Goal: Task Accomplishment & Management: Manage account settings

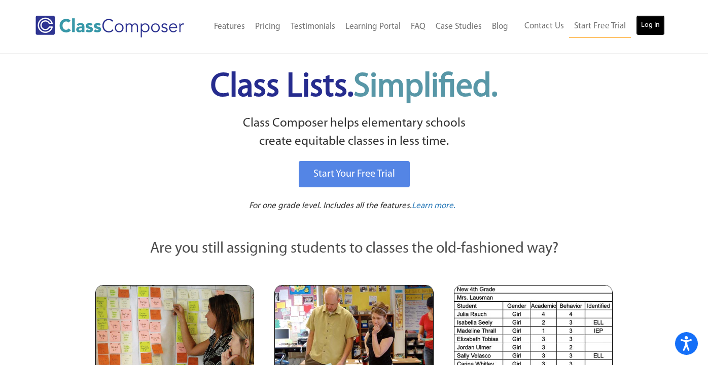
click at [641, 29] on link "Log In" at bounding box center [650, 25] width 29 height 20
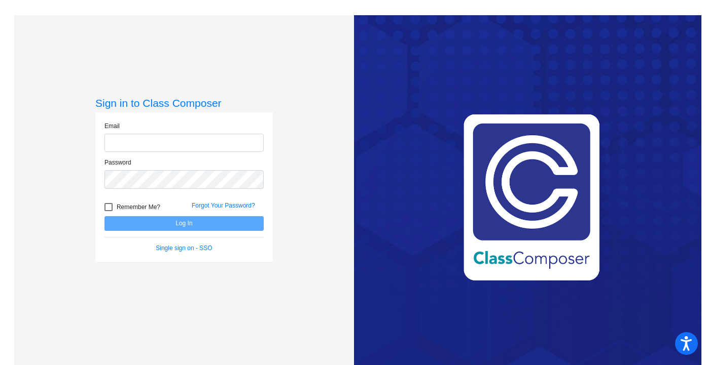
type input "[EMAIL_ADDRESS][DOMAIN_NAME]"
click at [200, 225] on button "Log In" at bounding box center [183, 223] width 159 height 15
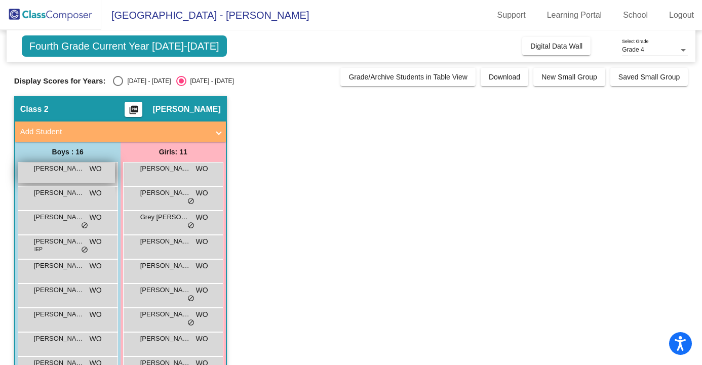
click at [71, 178] on div "[PERSON_NAME] WO lock do_not_disturb_alt" at bounding box center [66, 173] width 97 height 21
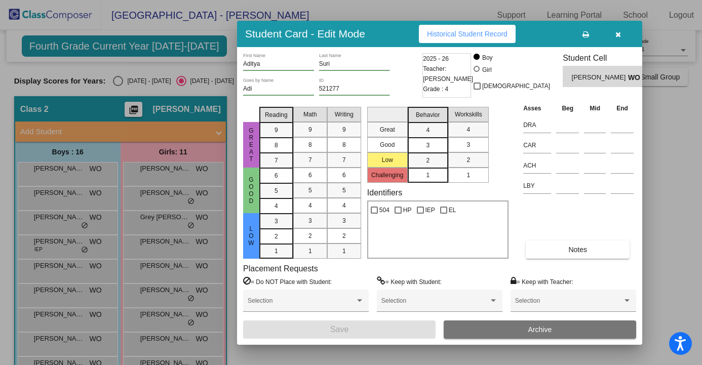
click at [616, 33] on icon "button" at bounding box center [619, 34] width 6 height 7
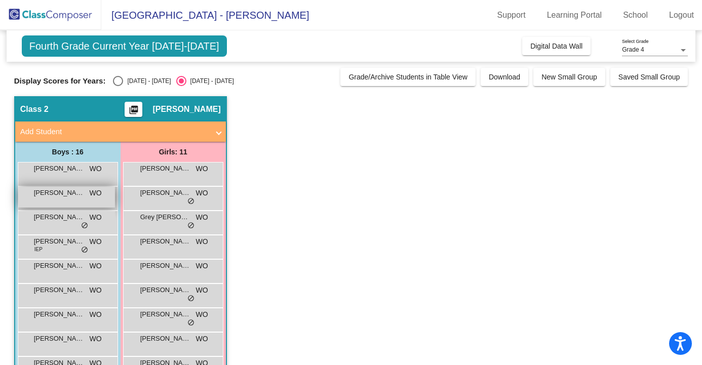
click at [65, 194] on span "Ariel Zvibel" at bounding box center [59, 193] width 51 height 10
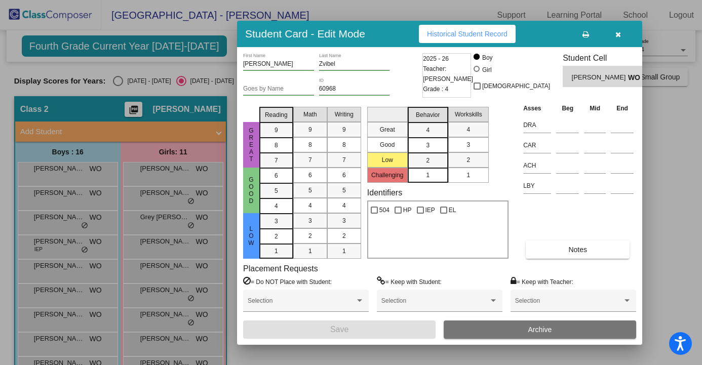
click at [157, 174] on div at bounding box center [351, 182] width 702 height 365
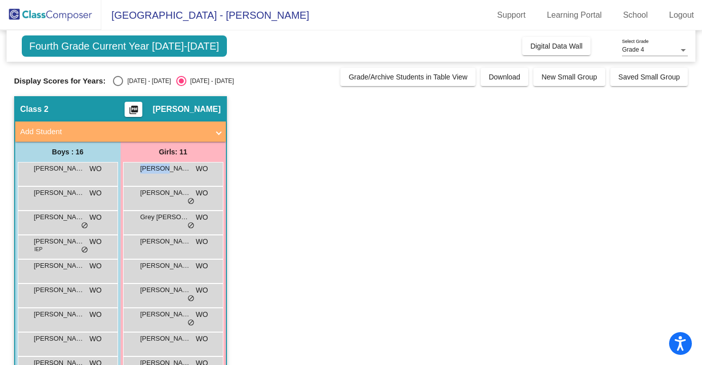
click at [157, 174] on div "Colette Rhine WO lock do_not_disturb_alt" at bounding box center [173, 173] width 97 height 21
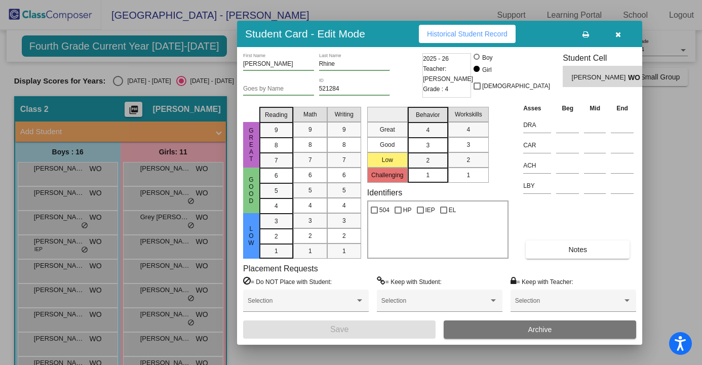
click at [117, 85] on div at bounding box center [351, 182] width 702 height 365
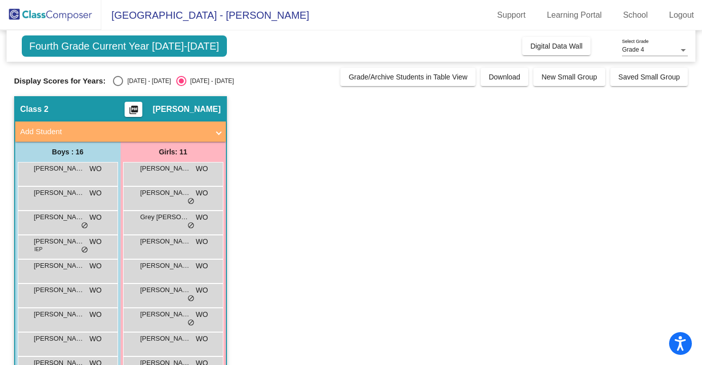
click at [117, 84] on div "Select an option" at bounding box center [118, 81] width 10 height 10
click at [118, 86] on input "2024 - 2025" at bounding box center [118, 86] width 1 height 1
radio input "true"
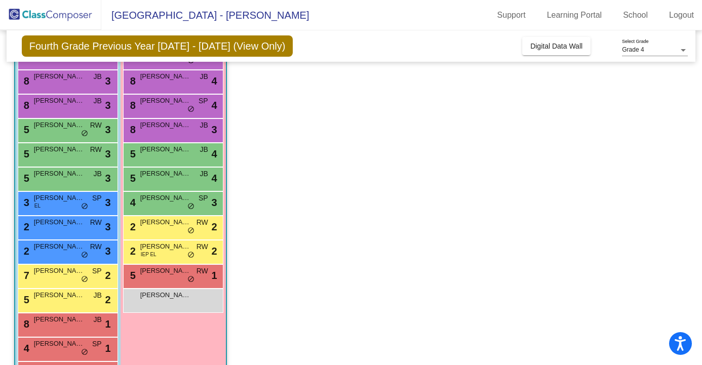
scroll to position [79, 0]
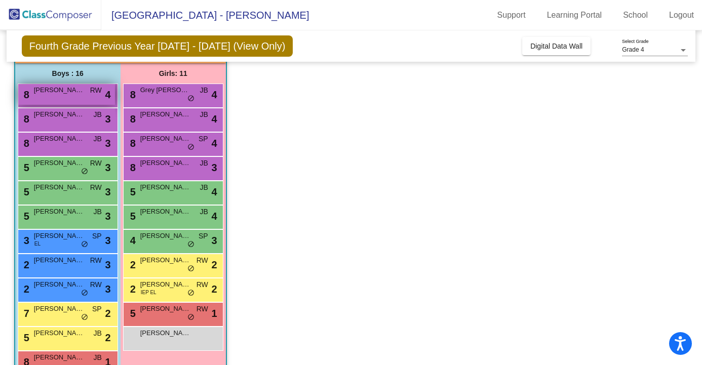
click at [76, 97] on div "8 Aditya Suri RW lock do_not_disturb_alt 4" at bounding box center [66, 94] width 97 height 21
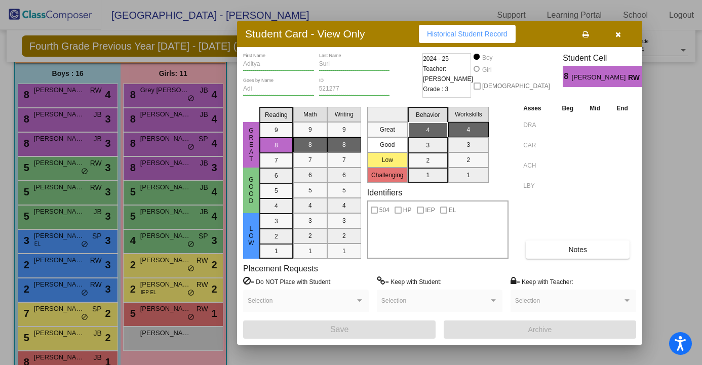
click at [72, 122] on div at bounding box center [351, 182] width 702 height 365
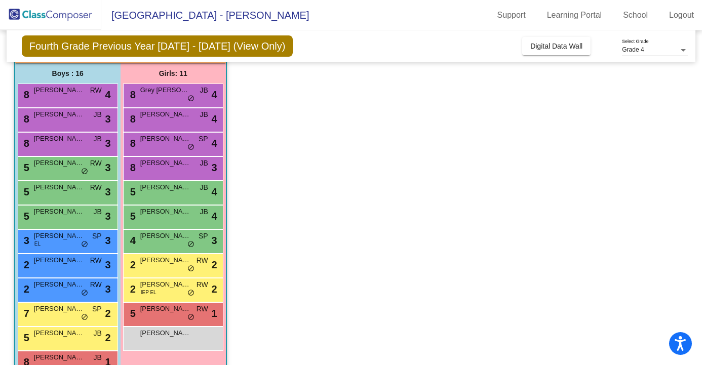
click at [72, 122] on div "8 Intorn Kitsomboonloha JB lock do_not_disturb_alt 3" at bounding box center [66, 118] width 97 height 21
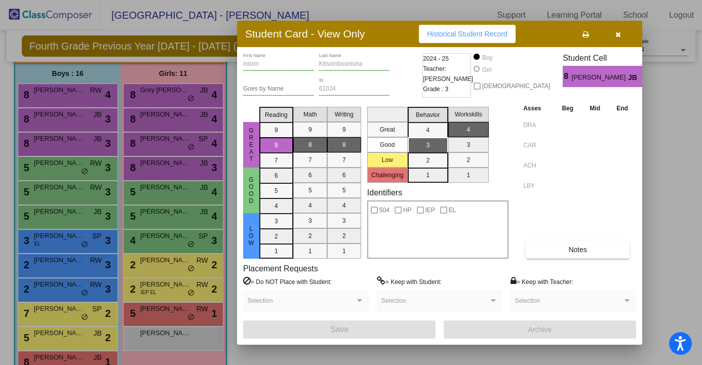
click at [73, 146] on div at bounding box center [351, 182] width 702 height 365
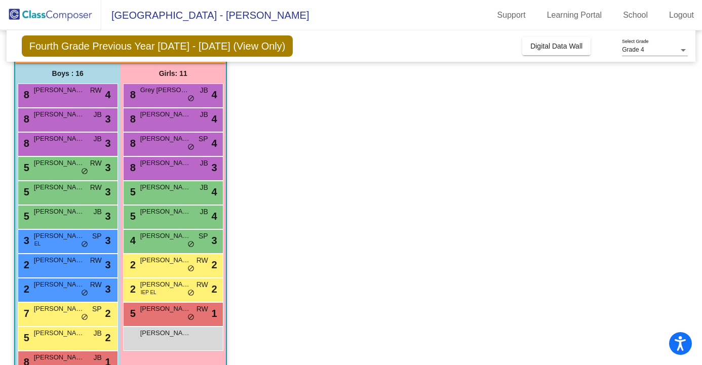
click at [73, 146] on div "8 Jeronimo Quesada JB lock do_not_disturb_alt 3" at bounding box center [66, 143] width 97 height 21
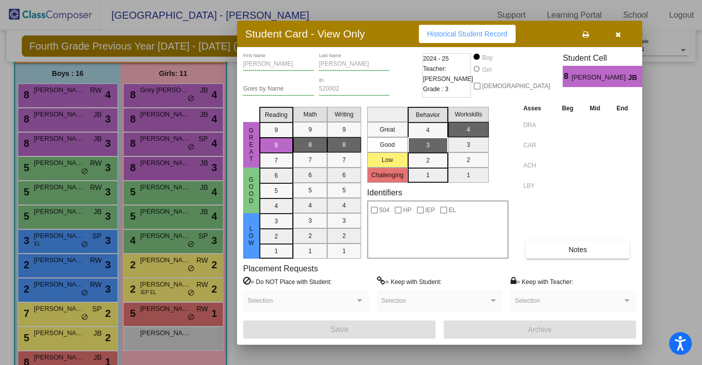
click at [74, 167] on div at bounding box center [351, 182] width 702 height 365
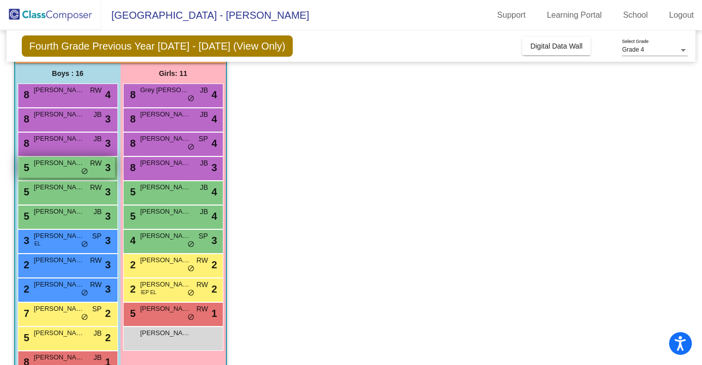
click at [74, 167] on span "Beck Jensen" at bounding box center [59, 163] width 51 height 10
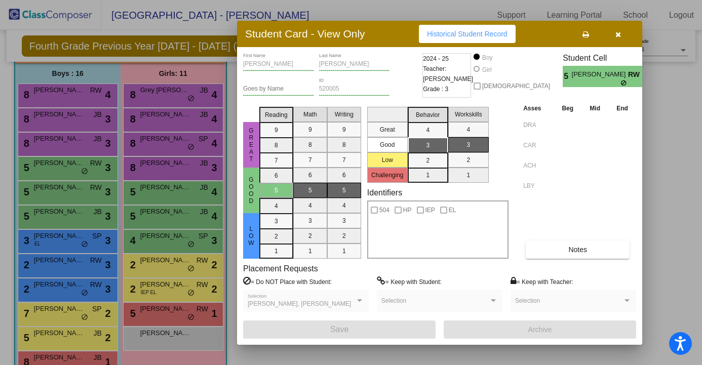
click at [80, 190] on div at bounding box center [351, 182] width 702 height 365
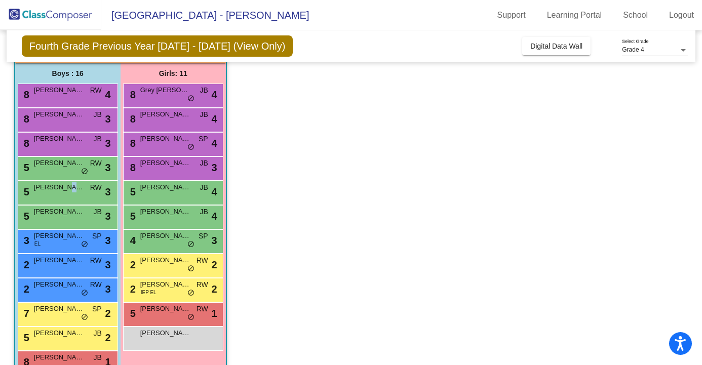
click at [80, 190] on span "Jacob Kok" at bounding box center [59, 187] width 51 height 10
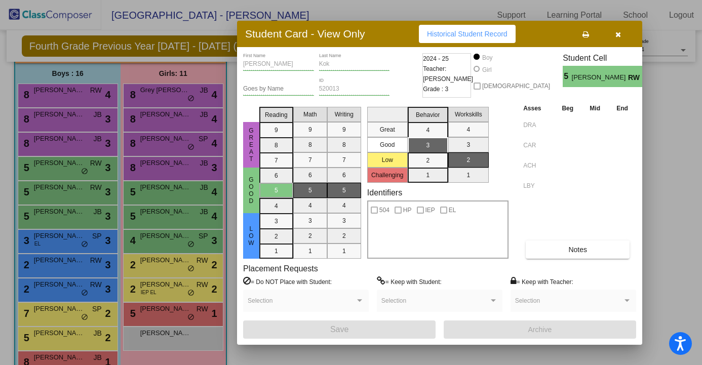
click at [78, 214] on div at bounding box center [351, 182] width 702 height 365
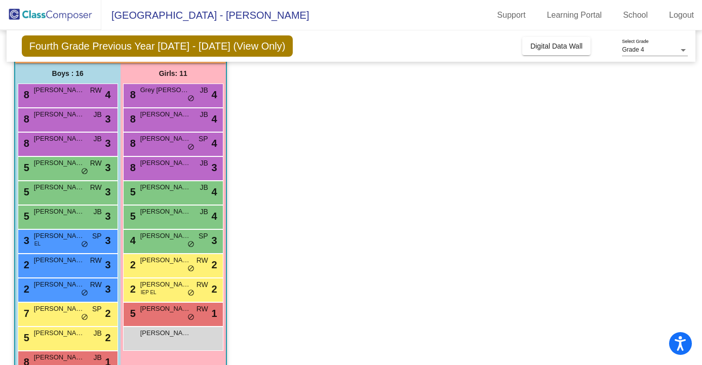
click at [78, 214] on span "Stanley Nevill" at bounding box center [59, 212] width 51 height 10
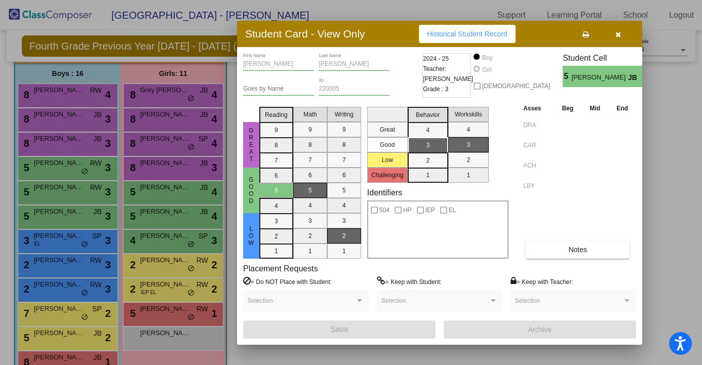
click at [80, 249] on div at bounding box center [351, 182] width 702 height 365
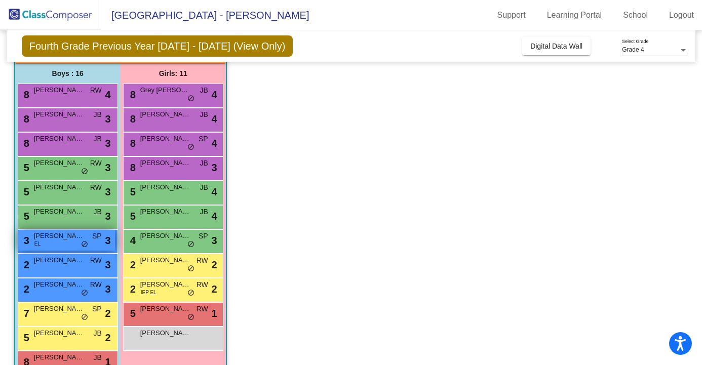
click at [80, 248] on div "3 Matthew Flores EL SP lock do_not_disturb_alt 3" at bounding box center [66, 240] width 97 height 21
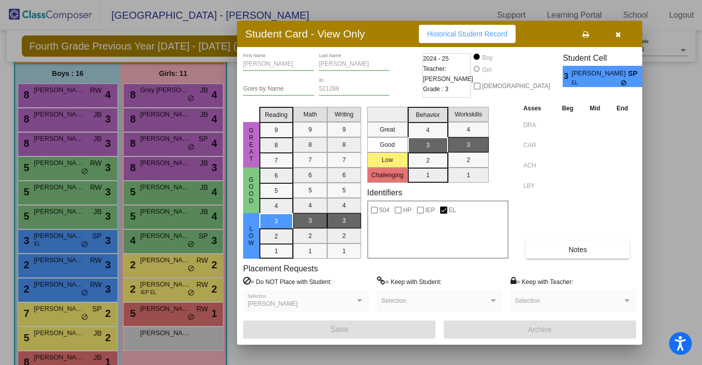
click at [79, 266] on div at bounding box center [351, 182] width 702 height 365
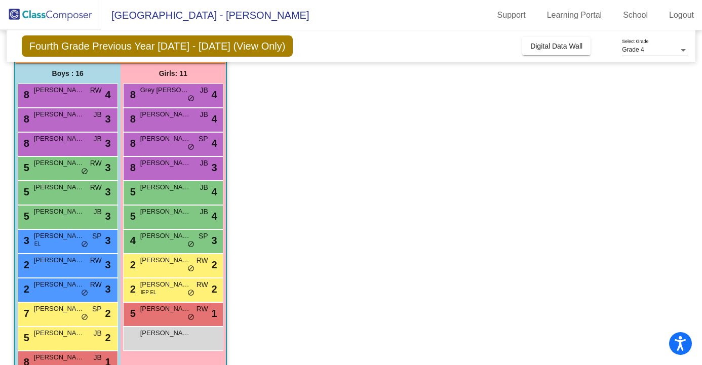
click at [79, 266] on div "2 Grayson Brown RW lock do_not_disturb_alt 3" at bounding box center [66, 264] width 97 height 21
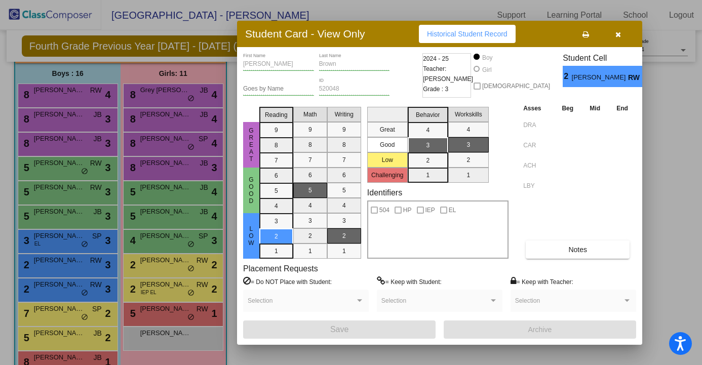
click at [80, 288] on div at bounding box center [351, 182] width 702 height 365
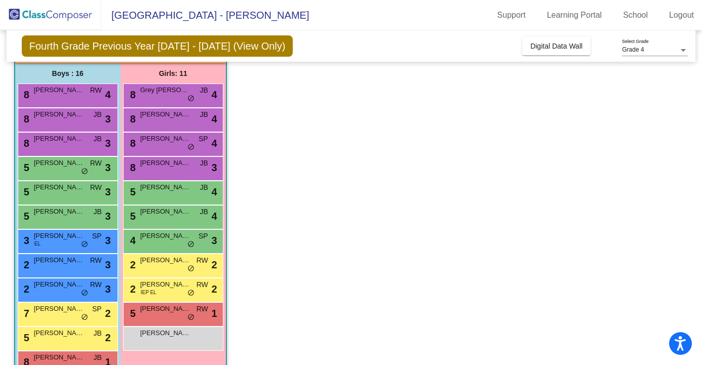
click at [80, 288] on span "Matthew Merz" at bounding box center [59, 285] width 51 height 10
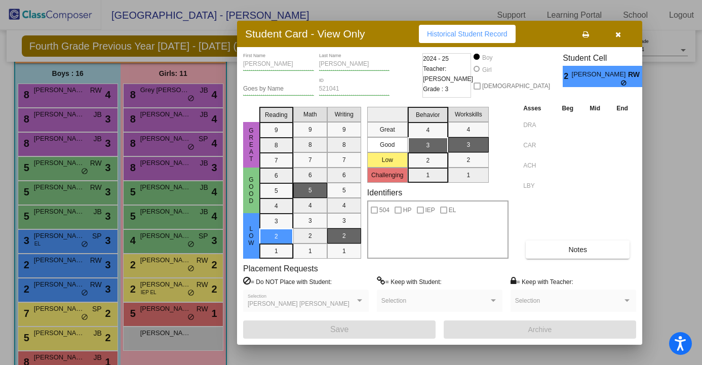
click at [74, 312] on div at bounding box center [351, 182] width 702 height 365
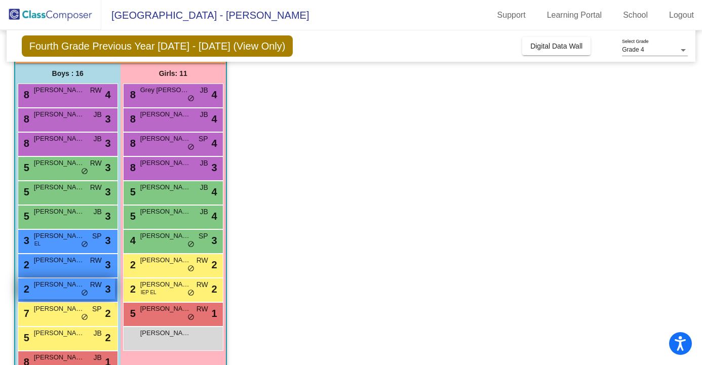
click at [76, 289] on span "Matthew Merz" at bounding box center [59, 285] width 51 height 10
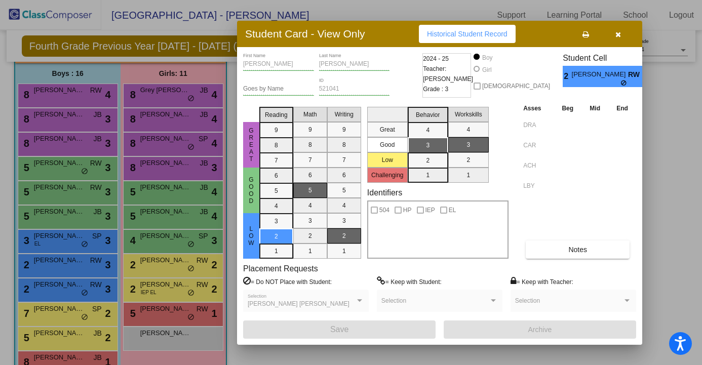
click at [77, 314] on div at bounding box center [351, 182] width 702 height 365
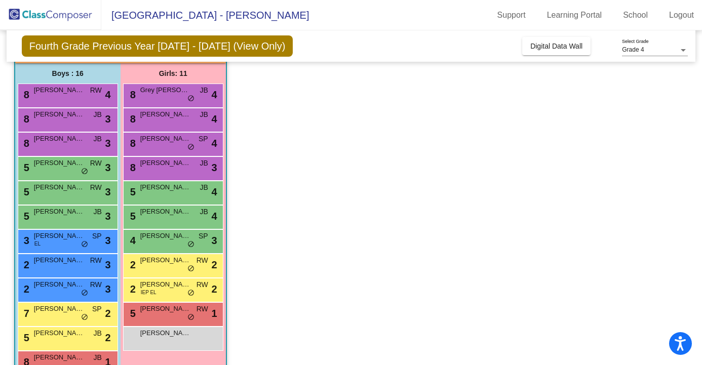
click at [77, 314] on span "Manu Shamain" at bounding box center [59, 309] width 51 height 10
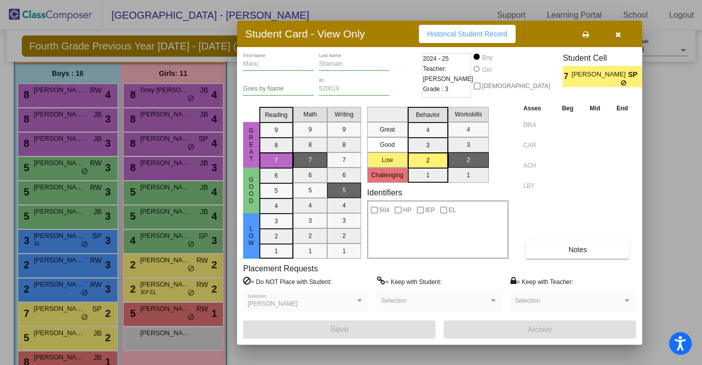
click at [78, 333] on div at bounding box center [351, 182] width 702 height 365
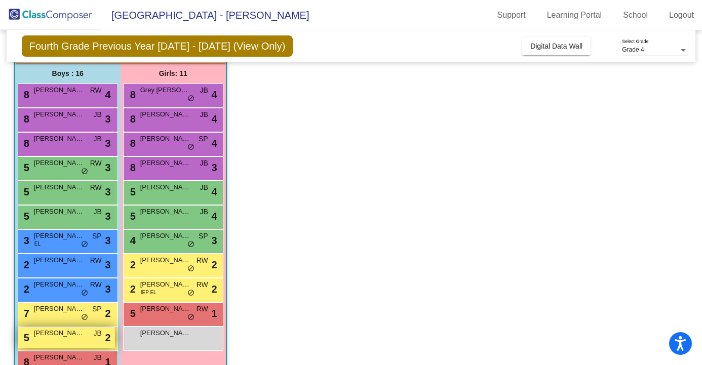
click at [77, 339] on div "5 Ariel Zvibel JB lock do_not_disturb_alt 2" at bounding box center [66, 337] width 97 height 21
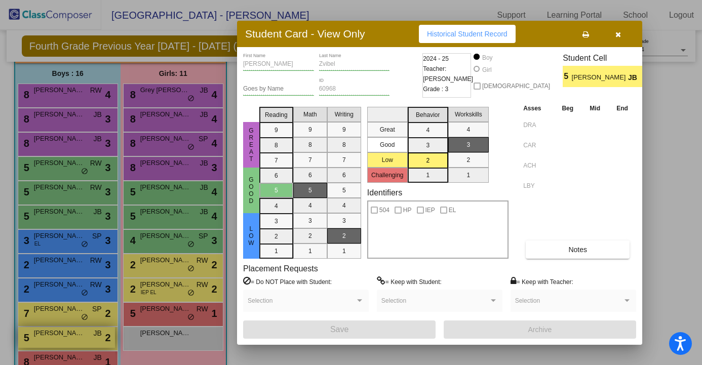
click at [77, 339] on div at bounding box center [351, 182] width 702 height 365
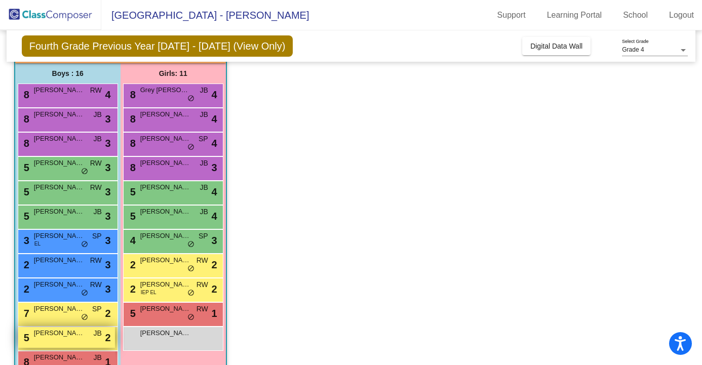
scroll to position [202, 0]
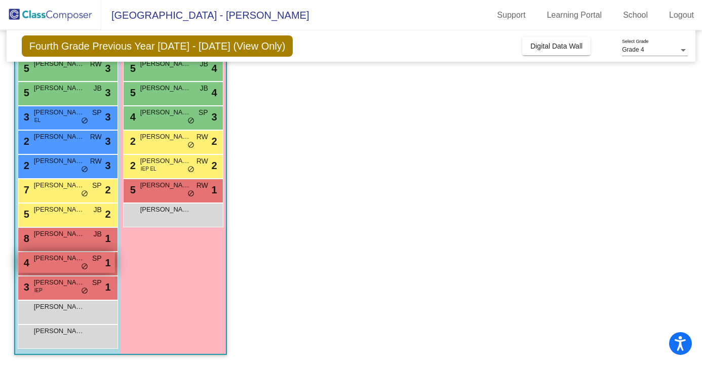
click at [79, 263] on div "4 Milo French-Parks SP lock do_not_disturb_alt 1" at bounding box center [66, 262] width 97 height 21
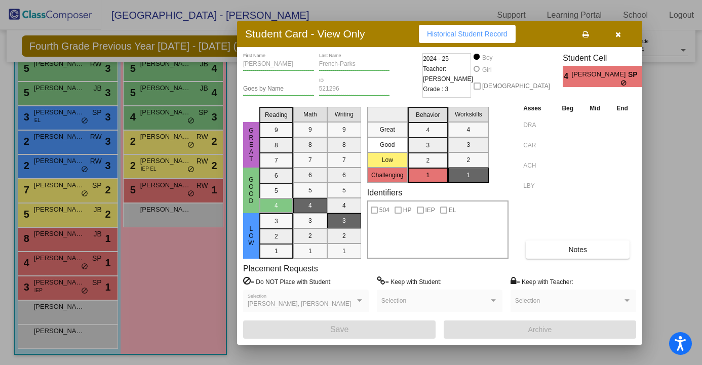
click at [79, 285] on div at bounding box center [351, 182] width 702 height 365
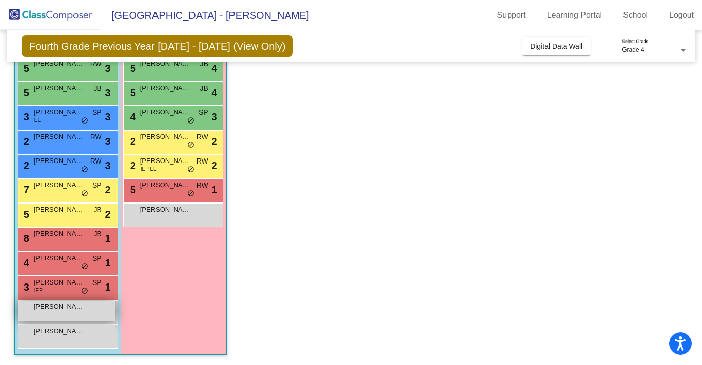
click at [78, 306] on span "Farnad Malikzade" at bounding box center [59, 307] width 51 height 10
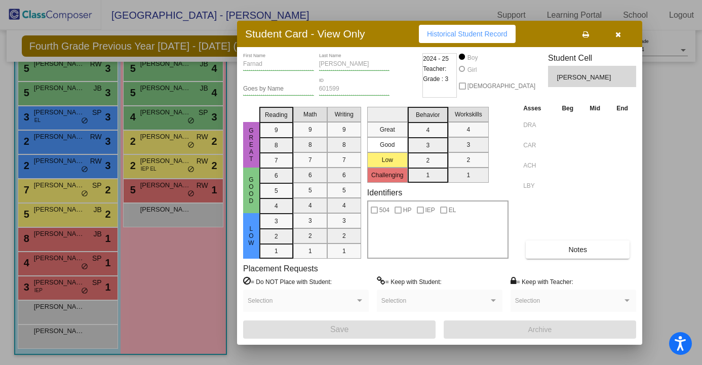
click at [70, 357] on div at bounding box center [351, 182] width 702 height 365
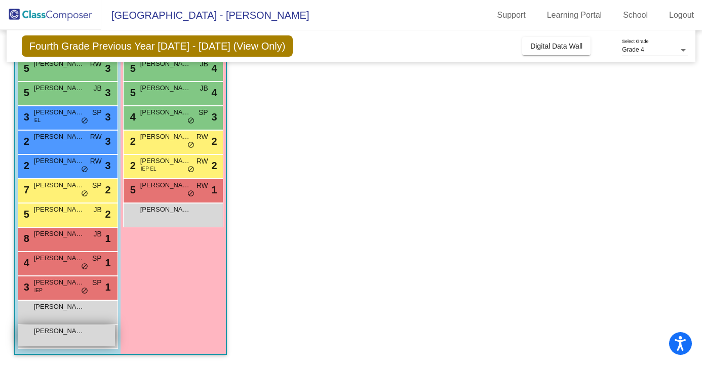
click at [70, 338] on div "Ryan Gilani lock do_not_disturb_alt" at bounding box center [66, 335] width 97 height 21
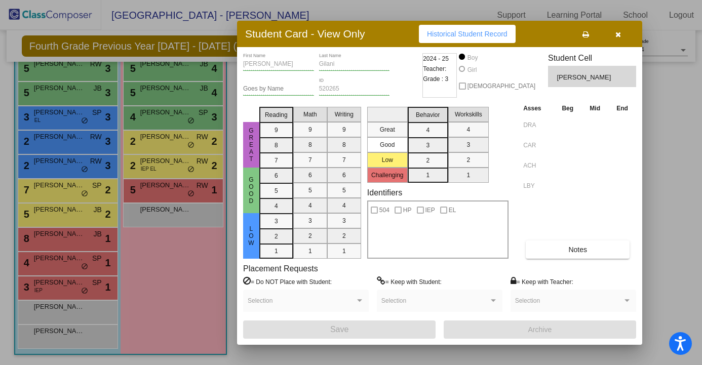
scroll to position [0, 0]
click at [173, 275] on div at bounding box center [351, 182] width 702 height 365
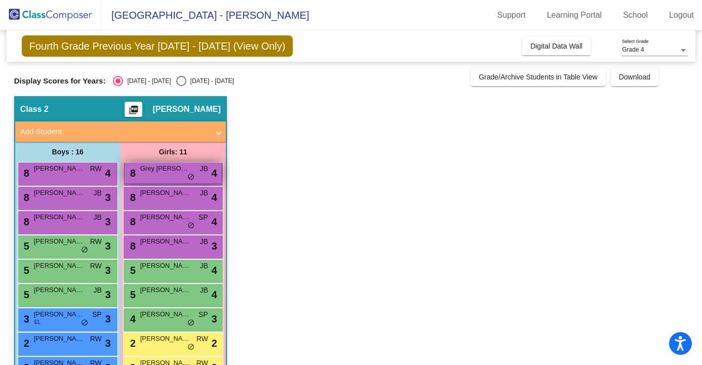
click at [176, 169] on span "Grey Kwong" at bounding box center [165, 169] width 51 height 10
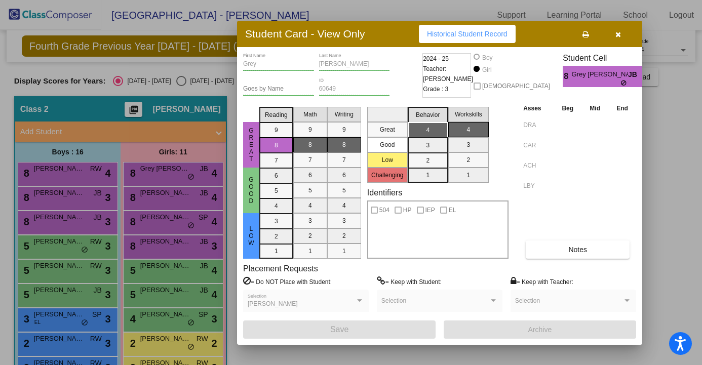
click at [204, 152] on div at bounding box center [351, 182] width 702 height 365
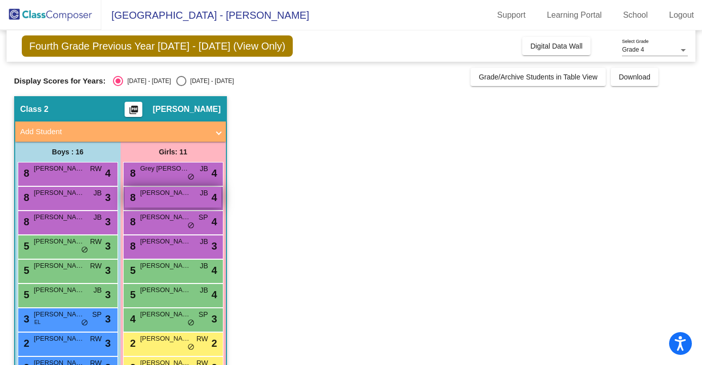
click at [171, 196] on span "Kayla Bernstein" at bounding box center [165, 193] width 51 height 10
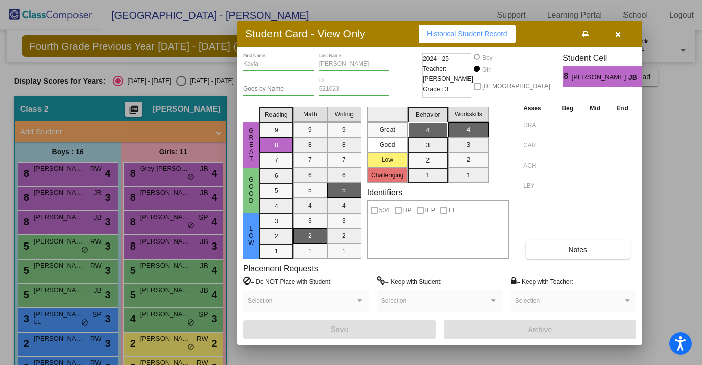
click at [195, 131] on div at bounding box center [351, 182] width 702 height 365
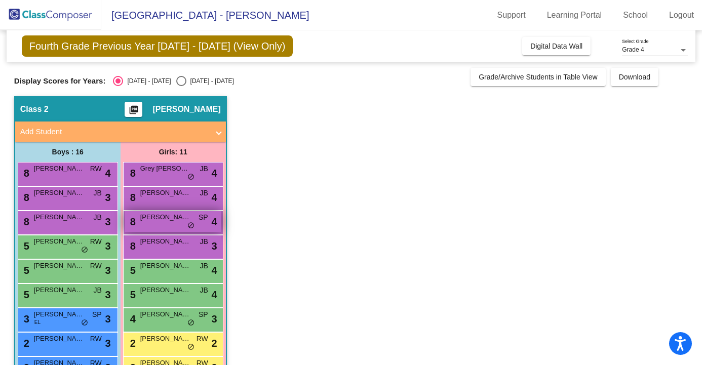
click at [180, 224] on div "8 Keira Binkley SP lock do_not_disturb_alt 4" at bounding box center [173, 221] width 97 height 21
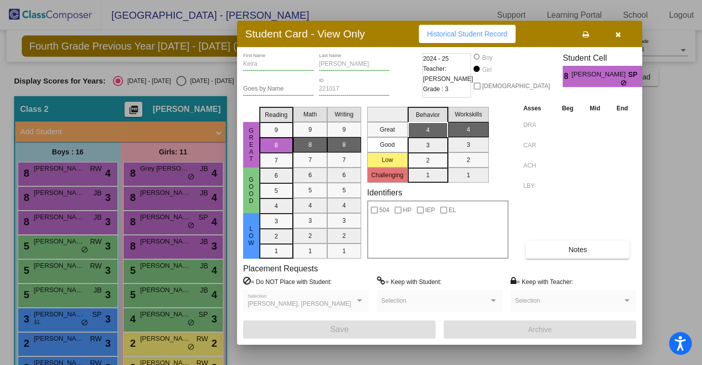
click at [197, 134] on div at bounding box center [351, 182] width 702 height 365
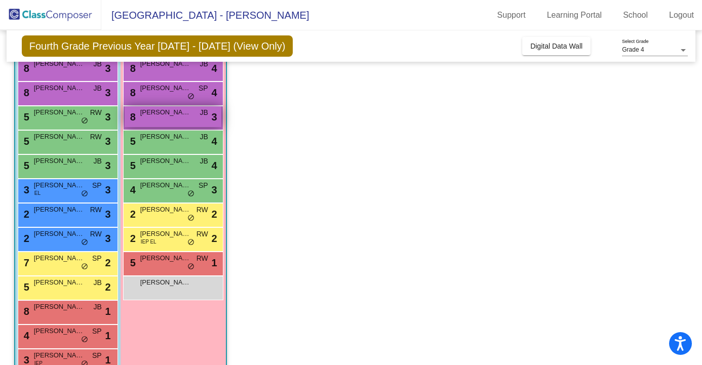
scroll to position [130, 0]
click at [189, 114] on span "Colette Rhine" at bounding box center [165, 112] width 51 height 10
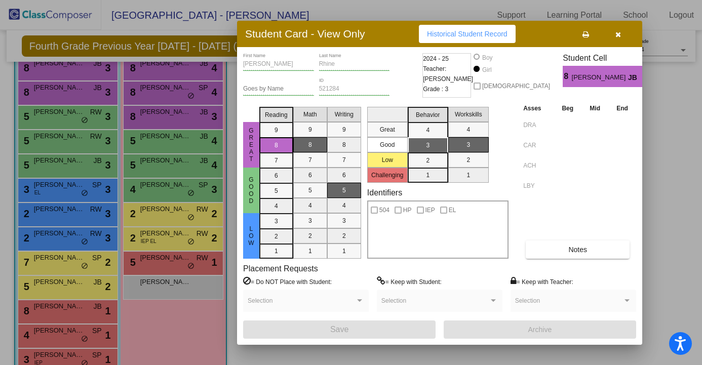
click at [231, 121] on div at bounding box center [351, 182] width 702 height 365
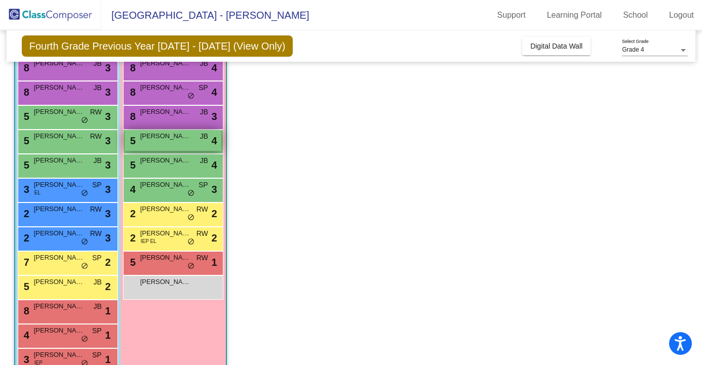
click at [187, 138] on span "Keanna Navarrette" at bounding box center [165, 136] width 51 height 10
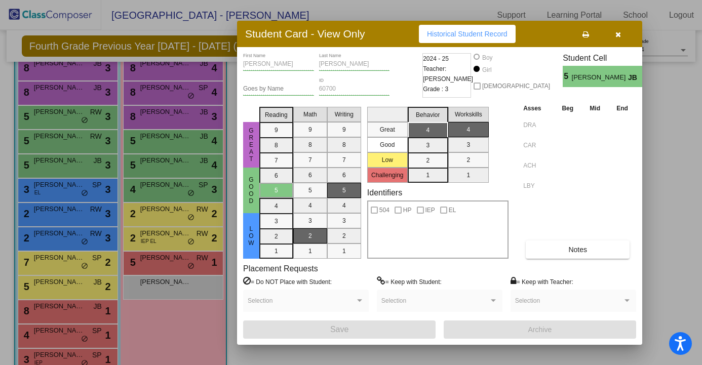
click at [189, 164] on div at bounding box center [351, 182] width 702 height 365
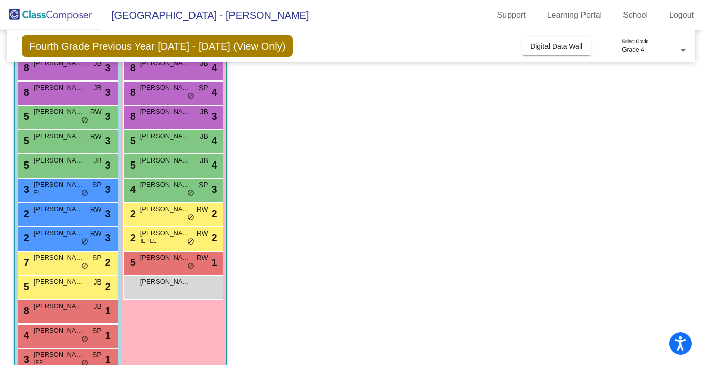
click at [189, 164] on span "Stella Hornung" at bounding box center [165, 161] width 51 height 10
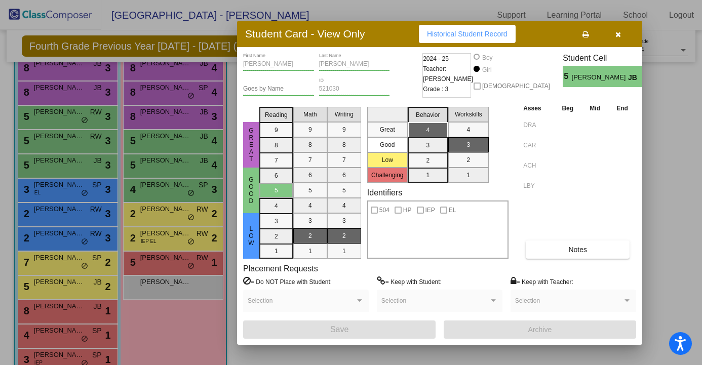
click at [186, 184] on div at bounding box center [351, 182] width 702 height 365
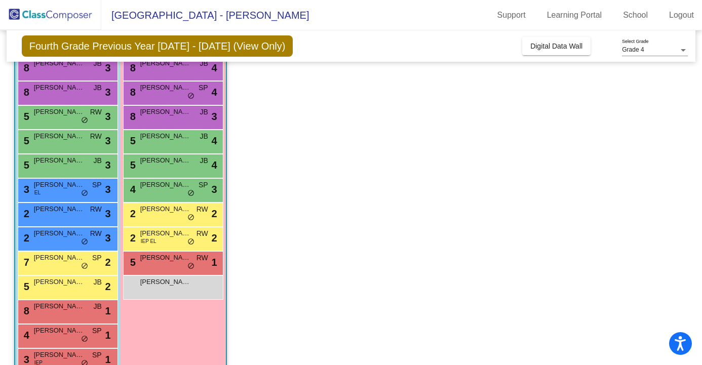
click at [186, 184] on span "Riley Saunders" at bounding box center [165, 185] width 51 height 10
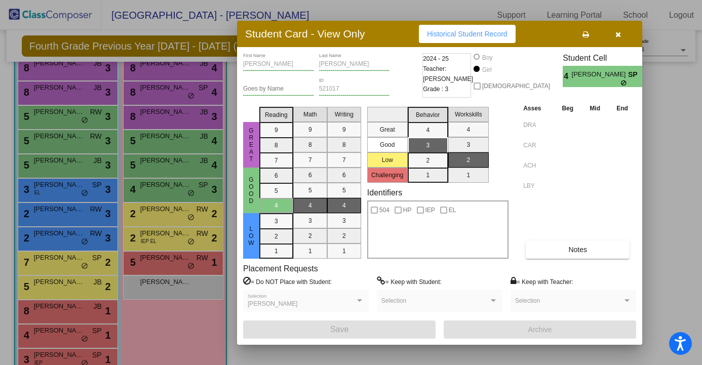
click at [181, 219] on div at bounding box center [351, 182] width 702 height 365
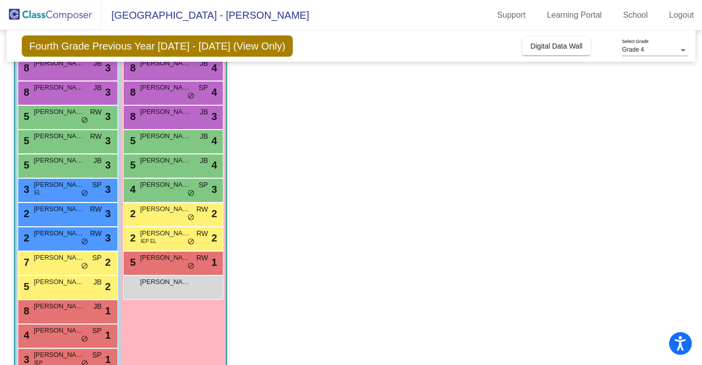
click at [181, 219] on div "2 Fiona Newlin RW lock do_not_disturb_alt 2" at bounding box center [173, 213] width 97 height 21
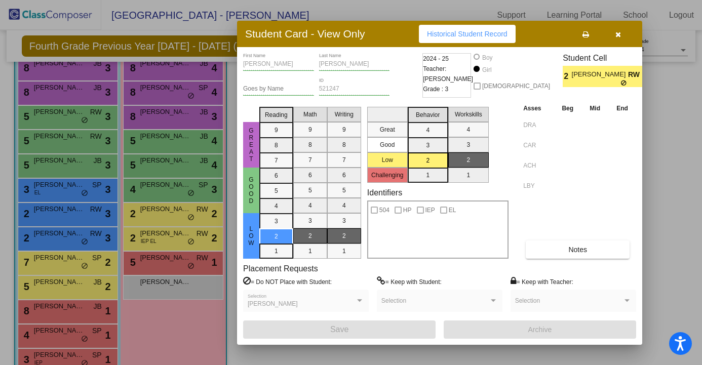
click at [181, 240] on div at bounding box center [351, 182] width 702 height 365
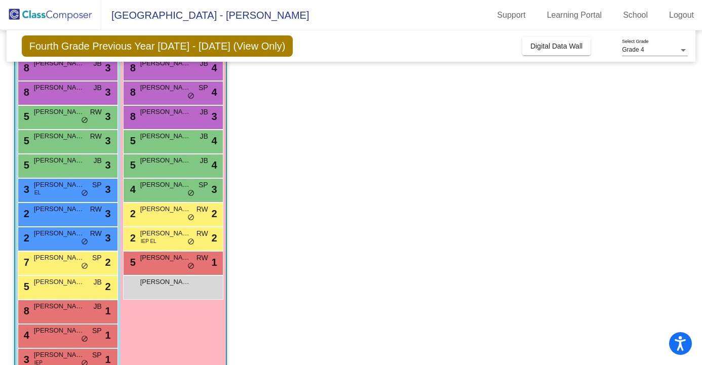
click at [181, 240] on div "2 Veronica Laziuk IEP EL RW lock do_not_disturb_alt 2" at bounding box center [173, 238] width 97 height 21
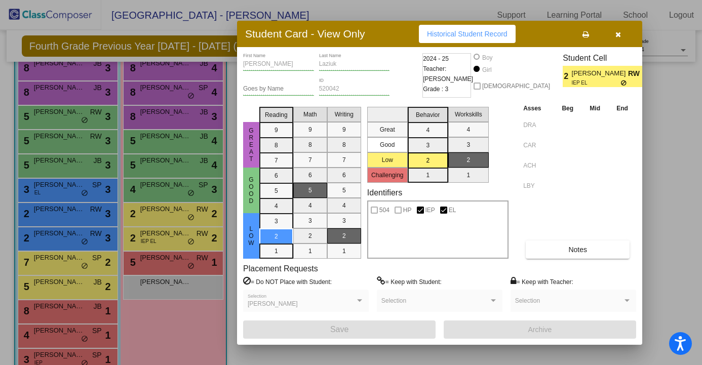
click at [182, 262] on div at bounding box center [351, 182] width 702 height 365
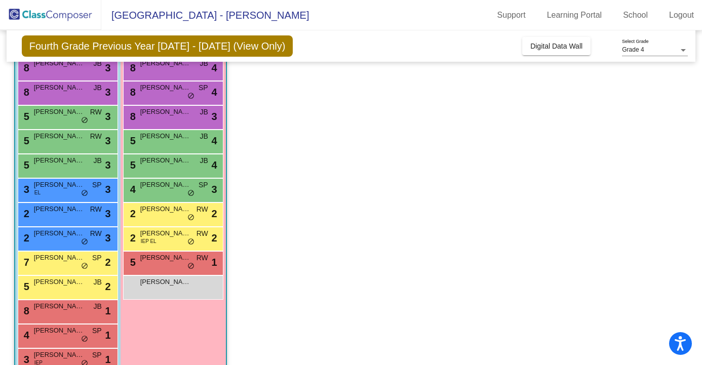
click at [182, 262] on span "Sydney Hancir" at bounding box center [165, 258] width 51 height 10
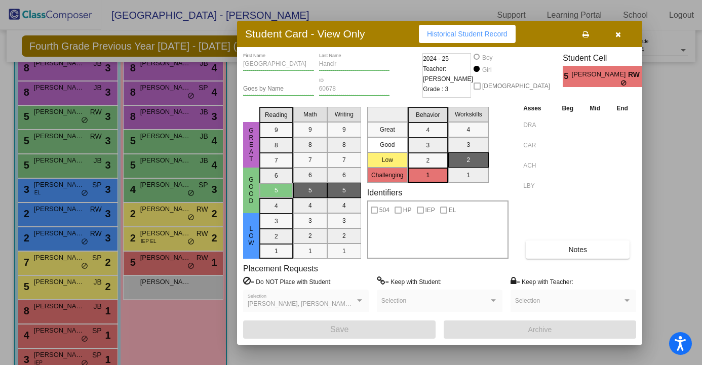
click at [184, 281] on div at bounding box center [351, 182] width 702 height 365
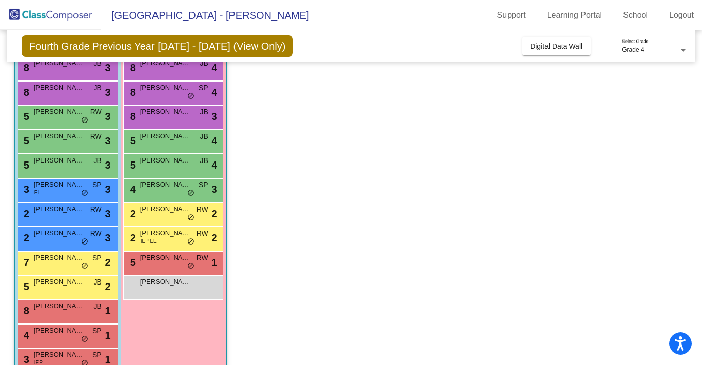
click at [184, 281] on span "Sasha Klimova" at bounding box center [165, 282] width 51 height 10
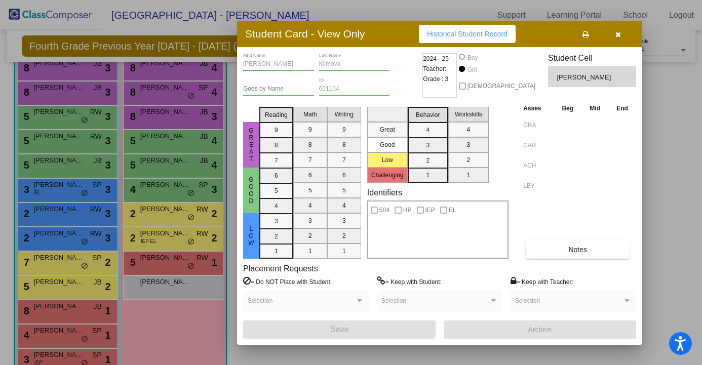
click at [184, 318] on div at bounding box center [351, 182] width 702 height 365
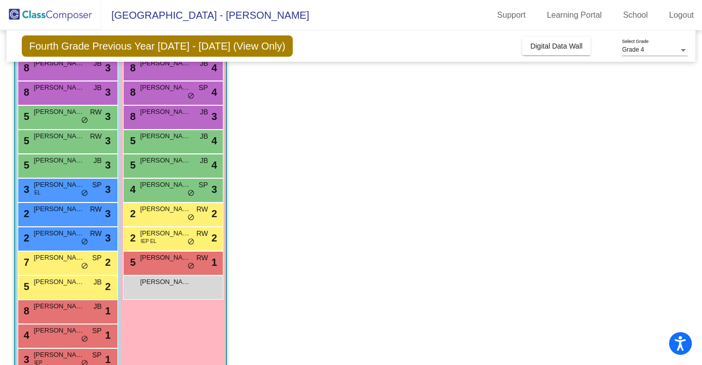
scroll to position [0, 0]
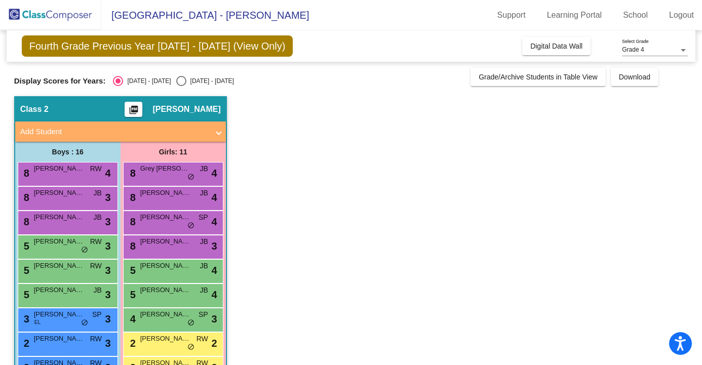
click at [140, 109] on mat-icon "picture_as_pdf" at bounding box center [134, 112] width 12 height 14
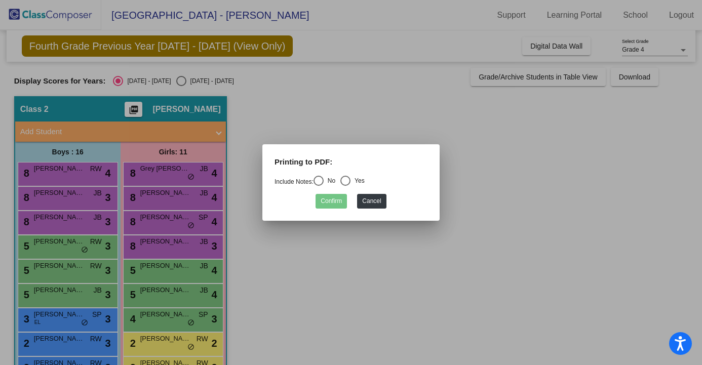
click at [351, 183] on div "Select an option" at bounding box center [346, 181] width 10 height 10
click at [346, 186] on input "Yes" at bounding box center [345, 186] width 1 height 1
radio input "true"
click at [341, 201] on button "Confirm" at bounding box center [331, 201] width 31 height 15
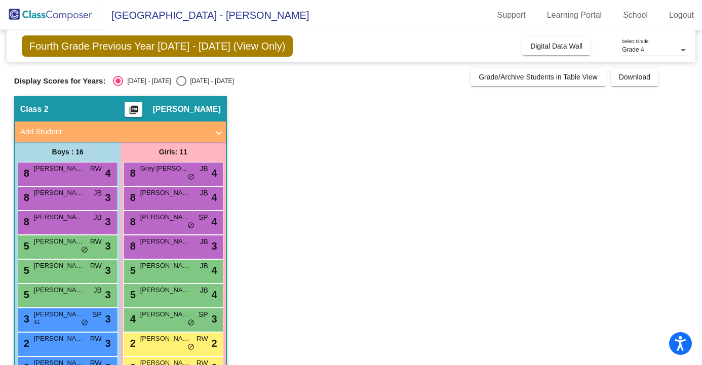
click at [220, 134] on mat-expansion-panel-header "Add Student" at bounding box center [120, 132] width 211 height 20
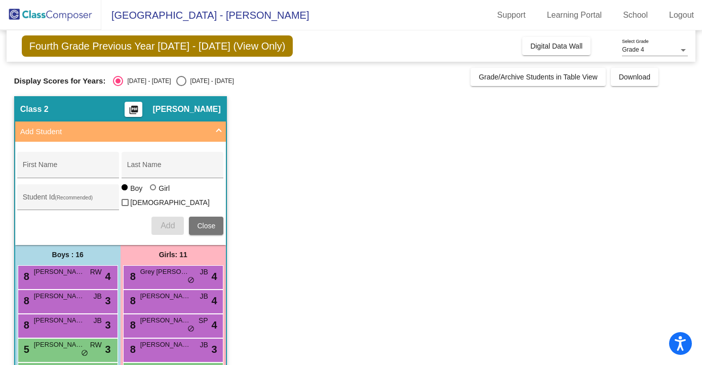
click at [220, 134] on mat-expansion-panel-header "Add Student" at bounding box center [120, 132] width 211 height 20
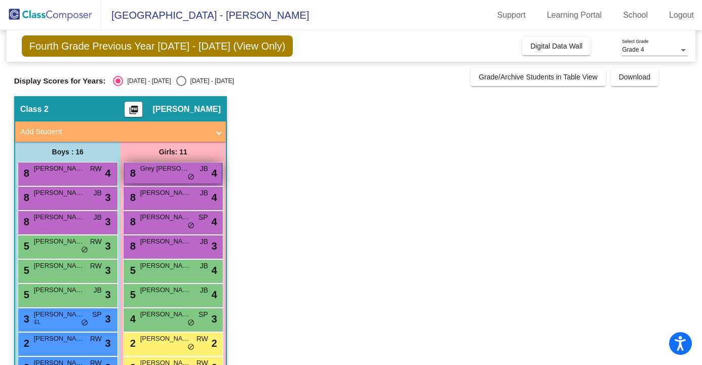
click at [211, 178] on div "8 Grey Kwong JB lock do_not_disturb_alt 4" at bounding box center [173, 173] width 97 height 21
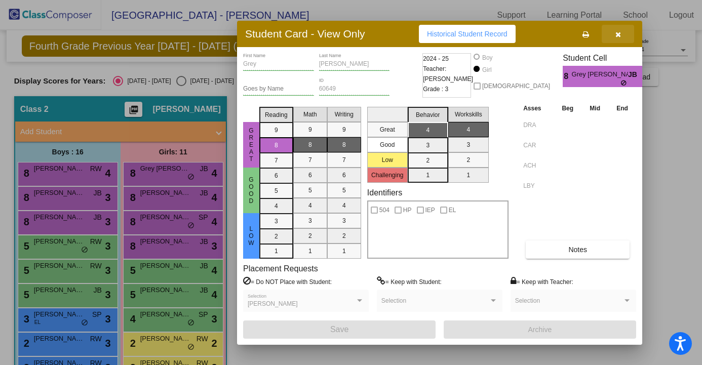
click at [620, 33] on icon "button" at bounding box center [619, 34] width 6 height 7
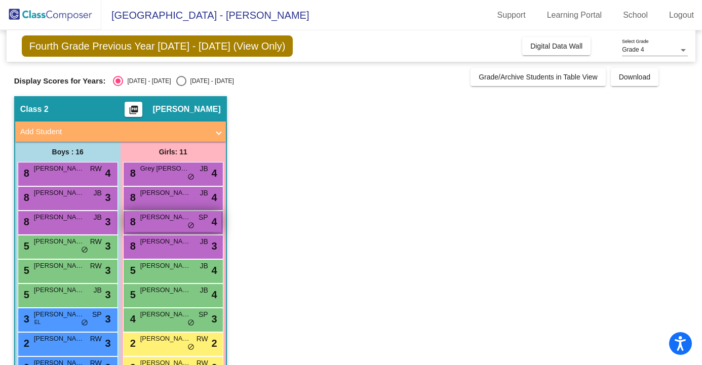
click at [192, 226] on span "do_not_disturb_alt" at bounding box center [191, 226] width 7 height 8
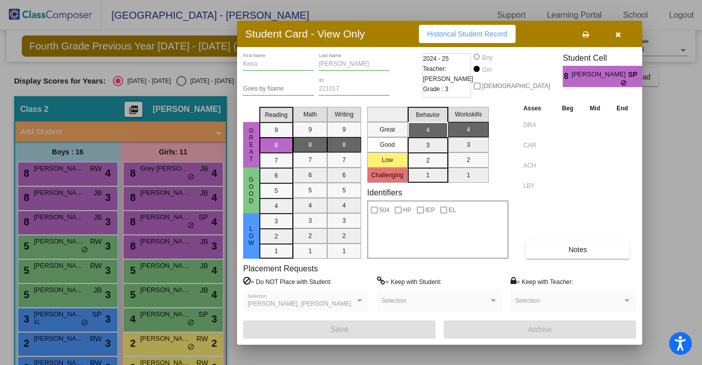
click at [622, 36] on button "button" at bounding box center [618, 34] width 32 height 18
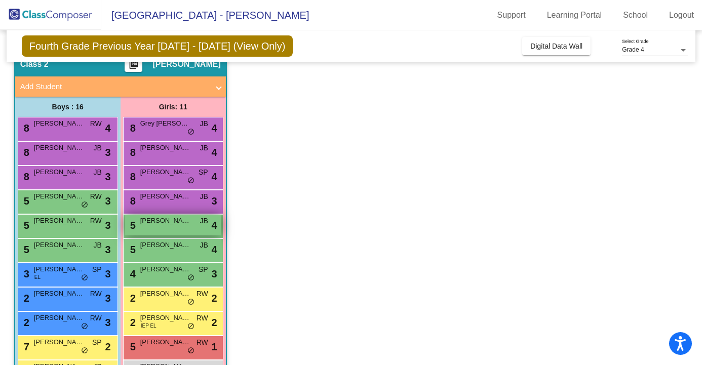
scroll to position [49, 0]
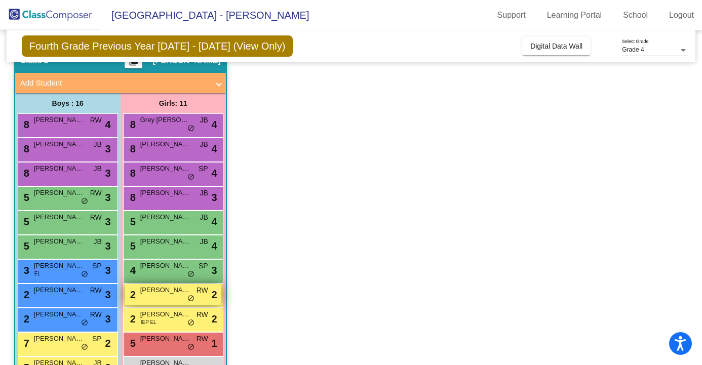
click at [195, 291] on div "2 Fiona Newlin RW lock do_not_disturb_alt 2" at bounding box center [173, 294] width 97 height 21
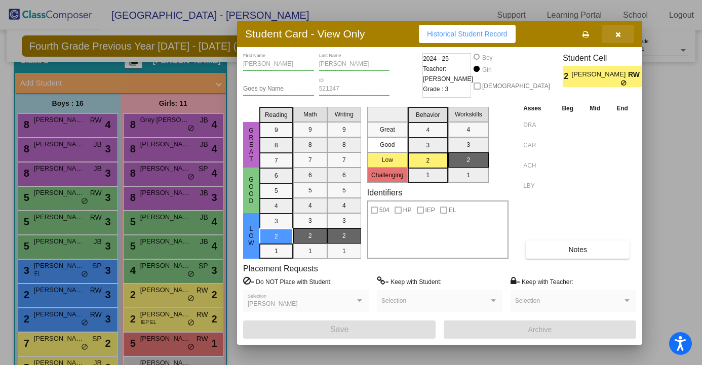
click at [621, 35] on button "button" at bounding box center [618, 34] width 32 height 18
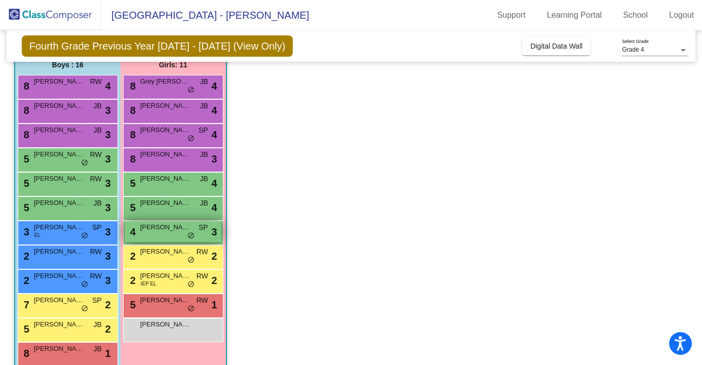
scroll to position [95, 0]
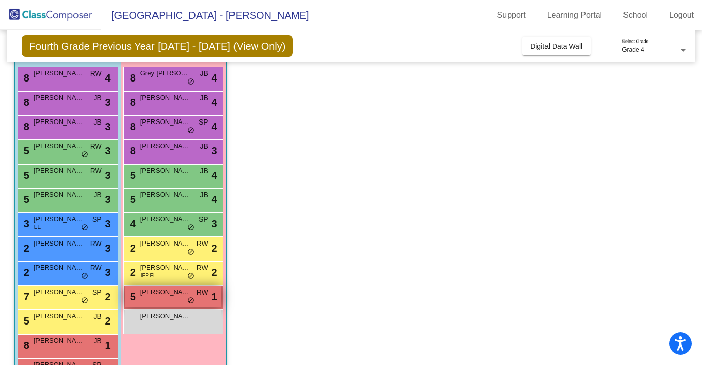
click at [161, 292] on span "Sydney Hancir" at bounding box center [165, 292] width 51 height 10
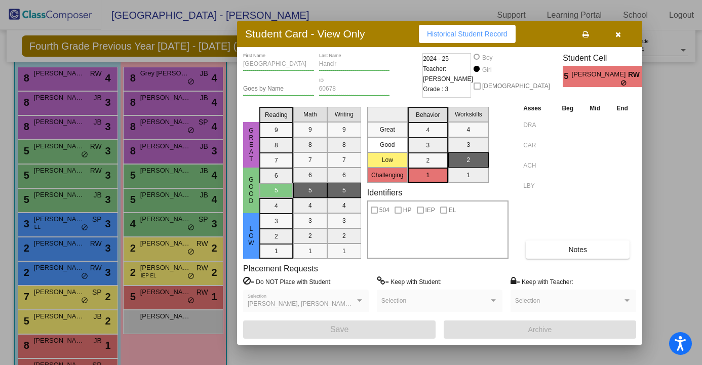
click at [619, 35] on icon "button" at bounding box center [619, 34] width 6 height 7
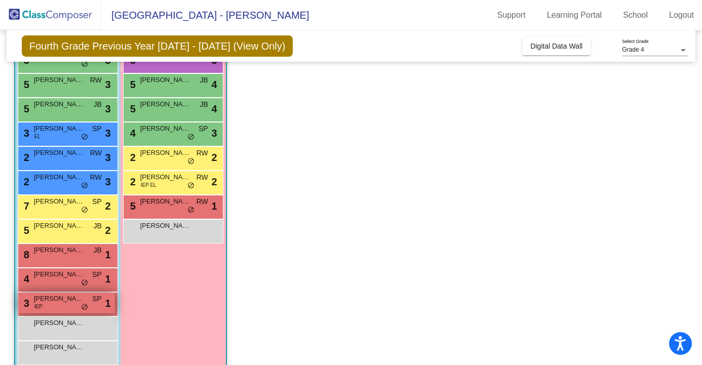
scroll to position [188, 0]
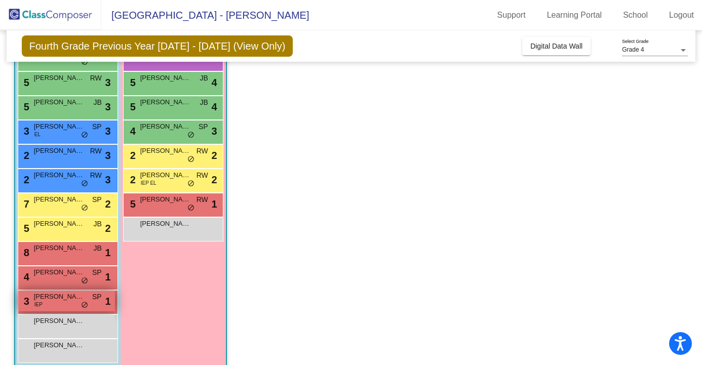
click at [67, 307] on div "3 Cole Young IEP SP lock do_not_disturb_alt 1" at bounding box center [66, 301] width 97 height 21
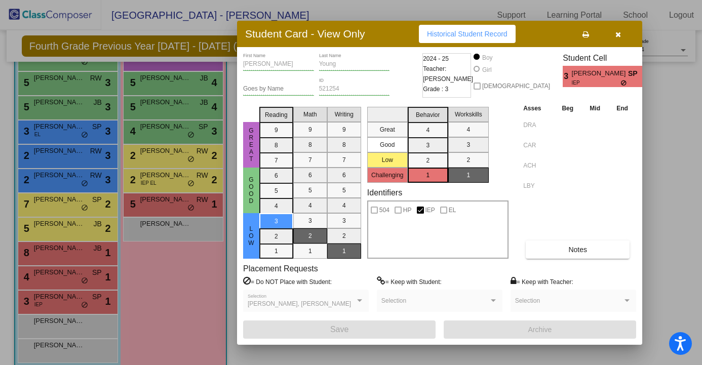
click at [617, 36] on icon "button" at bounding box center [619, 34] width 6 height 7
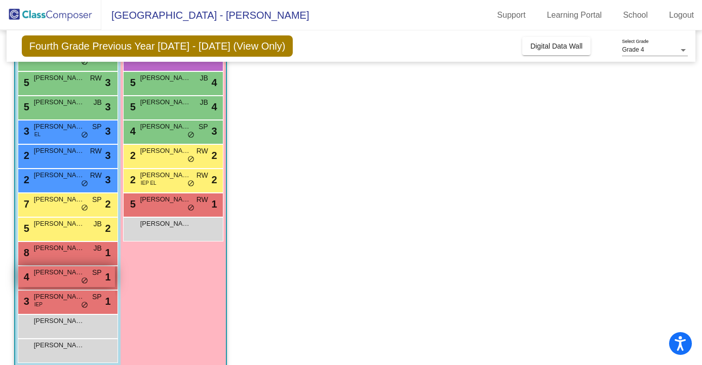
click at [52, 279] on div "4 Milo French-Parks SP lock do_not_disturb_alt 1" at bounding box center [66, 277] width 97 height 21
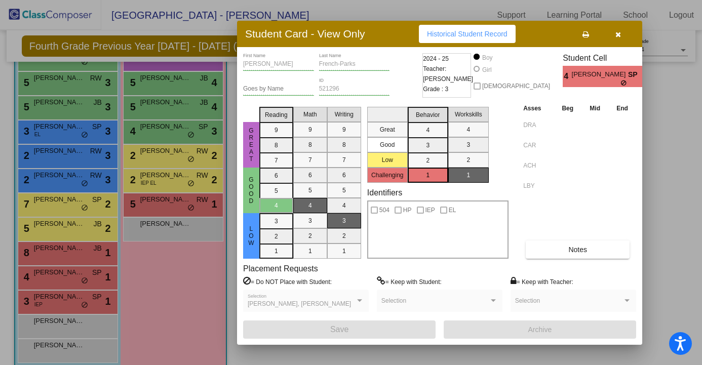
click at [618, 37] on icon "button" at bounding box center [619, 34] width 6 height 7
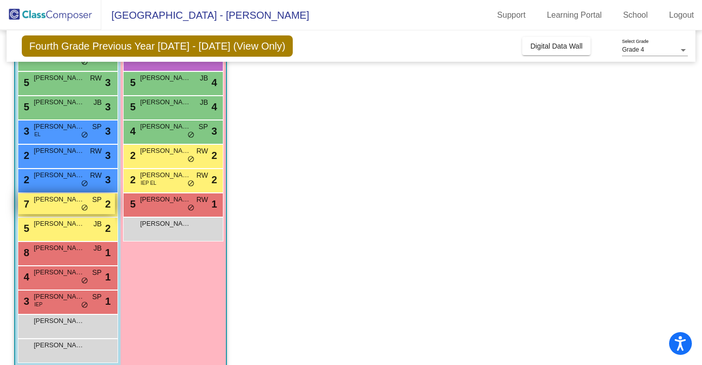
click at [76, 206] on div "7 Manu Shamain SP lock do_not_disturb_alt 2" at bounding box center [66, 204] width 97 height 21
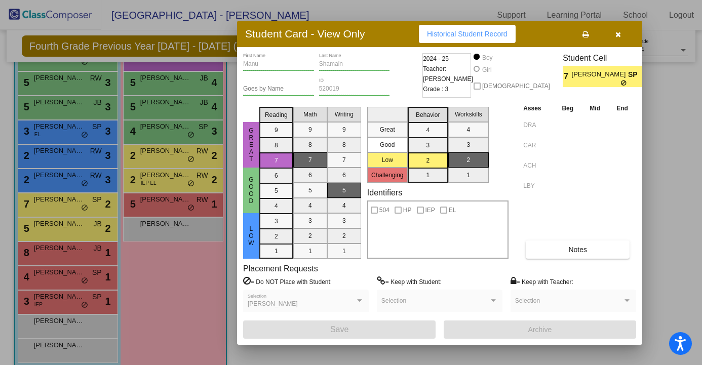
click at [620, 34] on icon "button" at bounding box center [619, 34] width 6 height 7
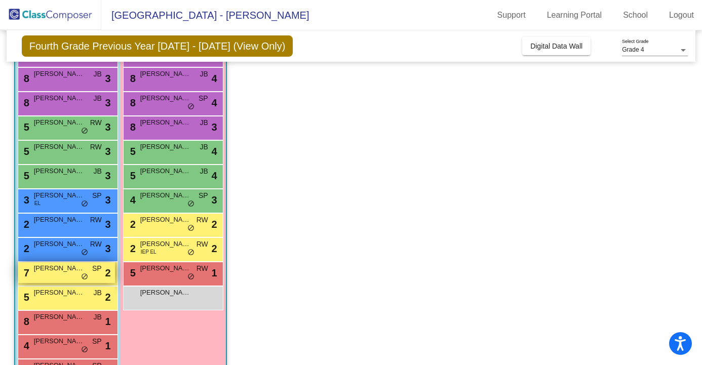
scroll to position [118, 0]
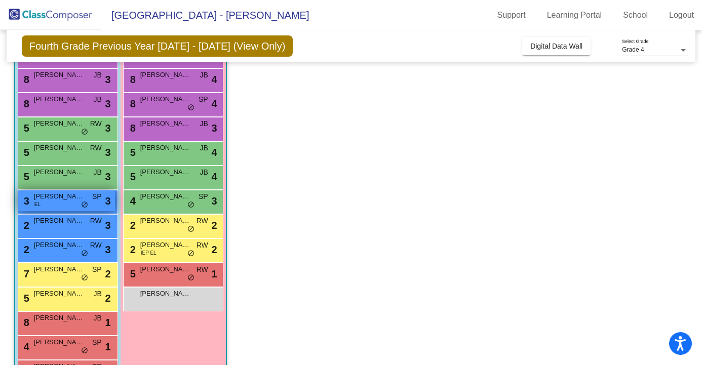
click at [86, 206] on span "do_not_disturb_alt" at bounding box center [84, 205] width 7 height 8
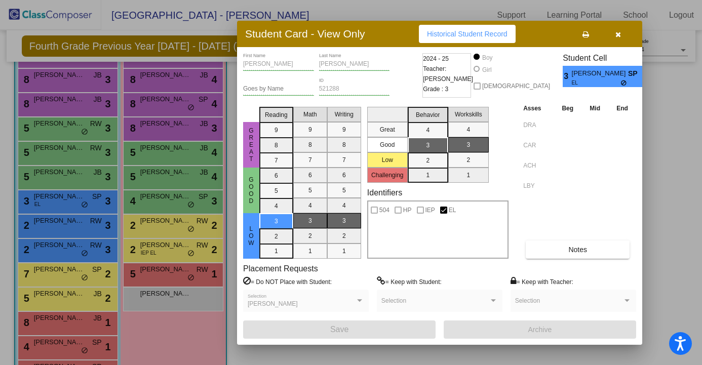
click at [619, 31] on icon "button" at bounding box center [619, 34] width 6 height 7
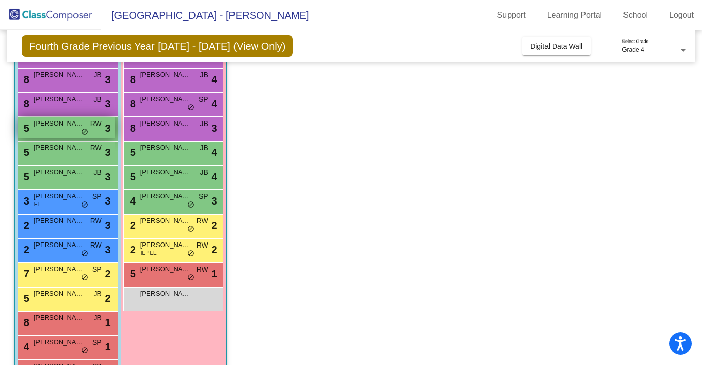
click at [84, 130] on span "do_not_disturb_alt" at bounding box center [84, 132] width 7 height 8
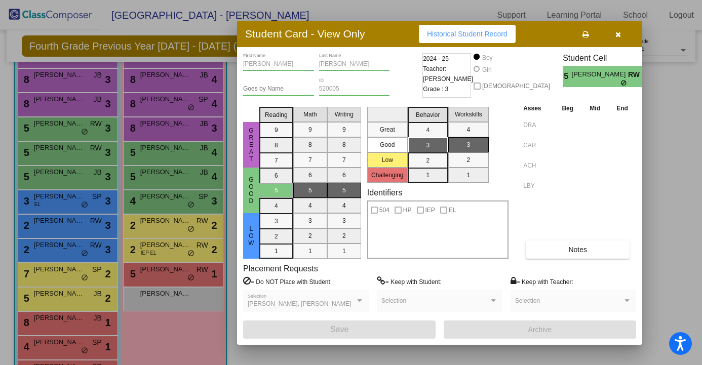
click at [620, 35] on icon "button" at bounding box center [619, 34] width 6 height 7
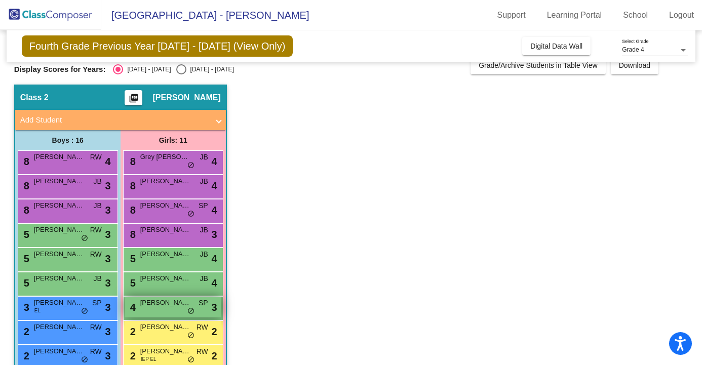
scroll to position [0, 0]
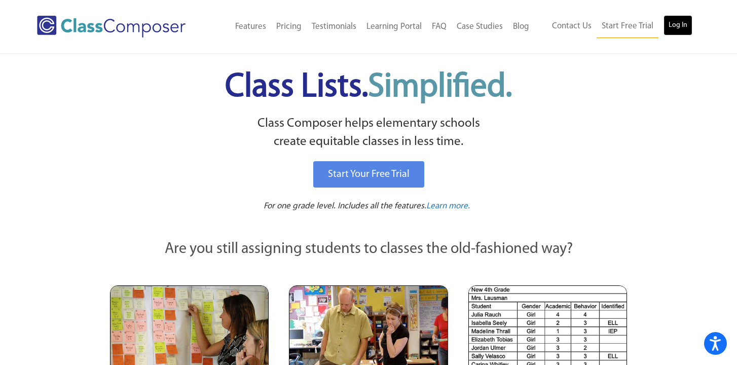
click at [684, 26] on link "Log In" at bounding box center [677, 25] width 29 height 20
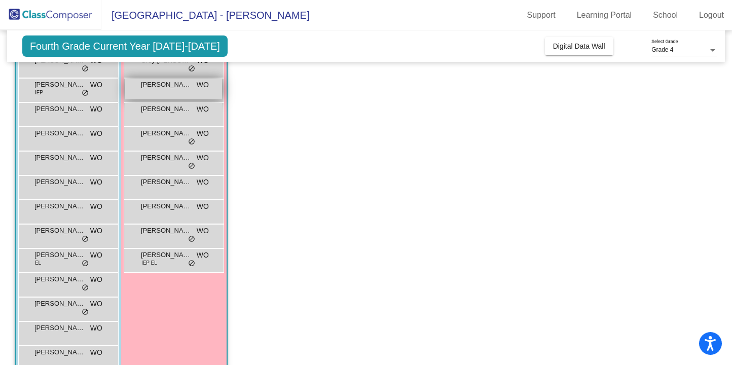
scroll to position [203, 0]
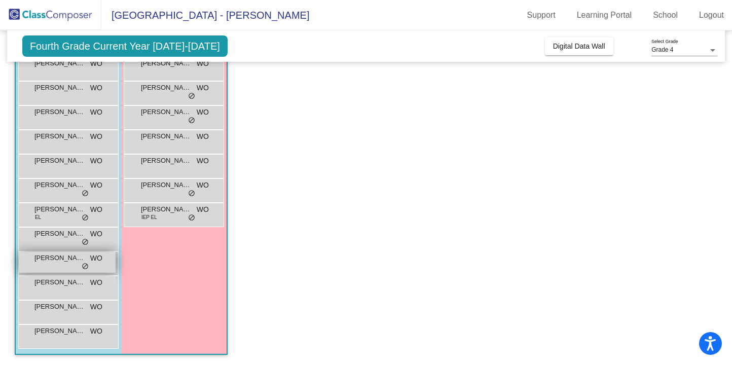
click at [97, 265] on div "[PERSON_NAME] WO lock do_not_disturb_alt" at bounding box center [67, 262] width 97 height 21
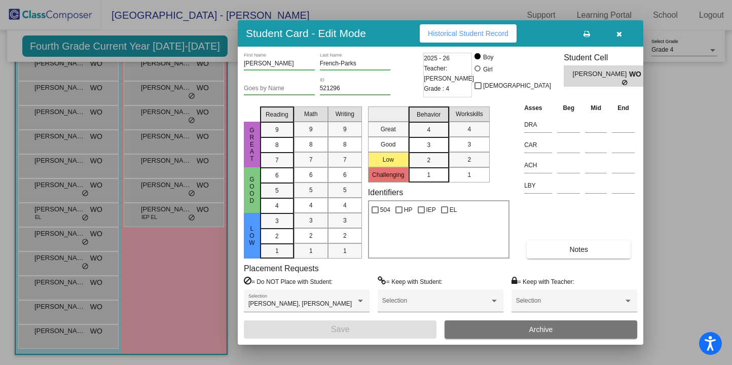
scroll to position [0, 0]
click at [82, 162] on div at bounding box center [366, 182] width 732 height 365
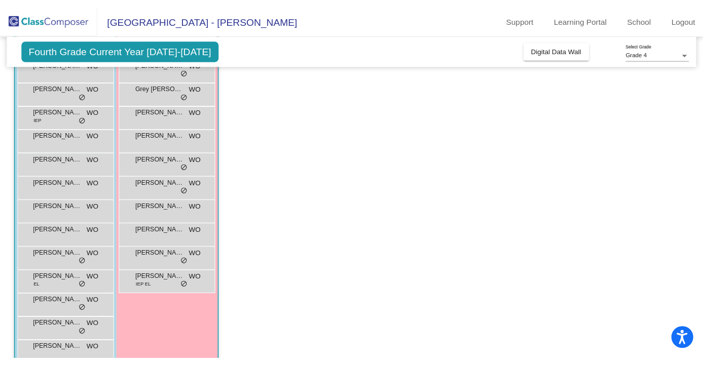
scroll to position [123, 0]
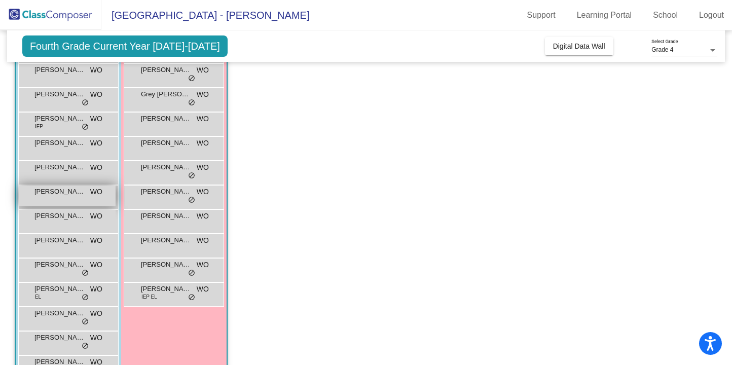
click at [83, 191] on span "[PERSON_NAME]" at bounding box center [59, 192] width 51 height 10
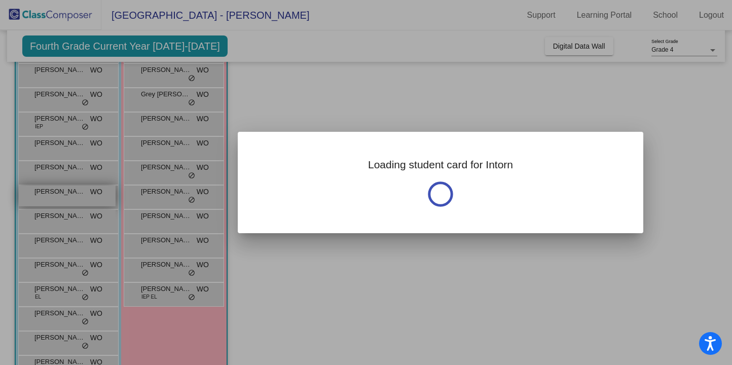
click at [83, 191] on div at bounding box center [366, 182] width 732 height 365
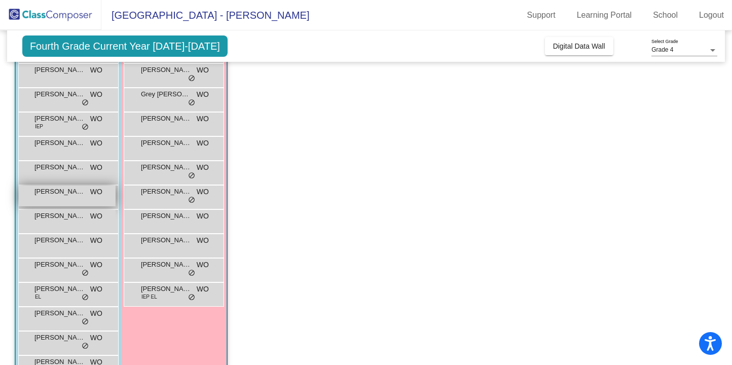
click at [84, 191] on span "Intorn Kitsomboonloha" at bounding box center [59, 192] width 51 height 10
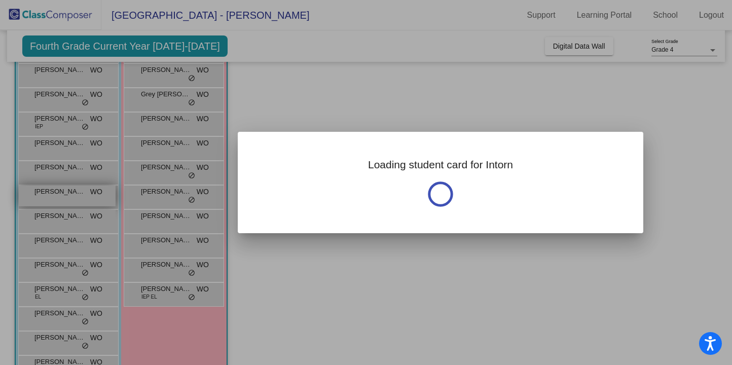
click at [84, 191] on div at bounding box center [366, 182] width 732 height 365
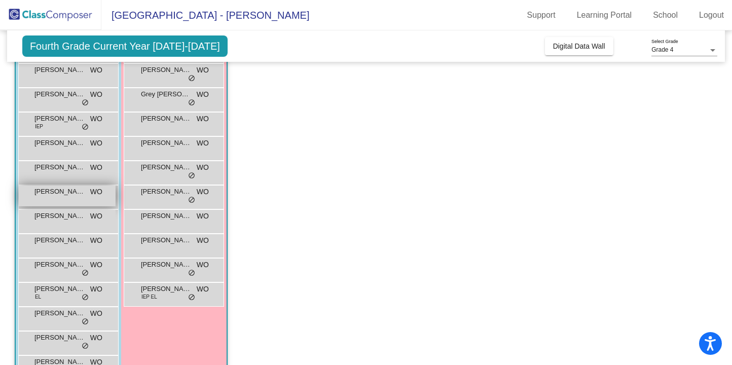
click at [84, 191] on span "Intorn Kitsomboonloha" at bounding box center [59, 192] width 51 height 10
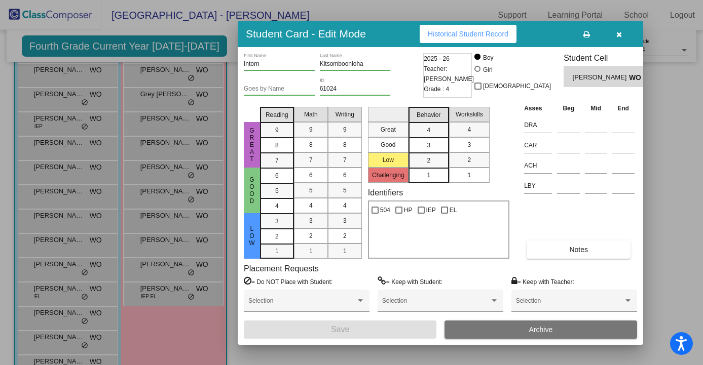
click at [192, 145] on div at bounding box center [351, 182] width 703 height 365
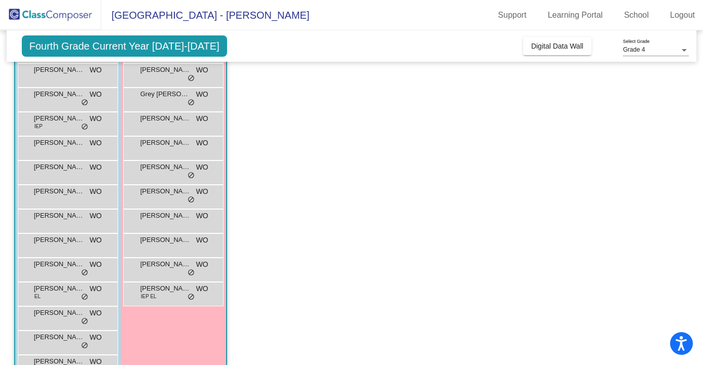
click at [192, 145] on div "Keanna Navarrette WO lock do_not_disturb_alt" at bounding box center [173, 147] width 97 height 21
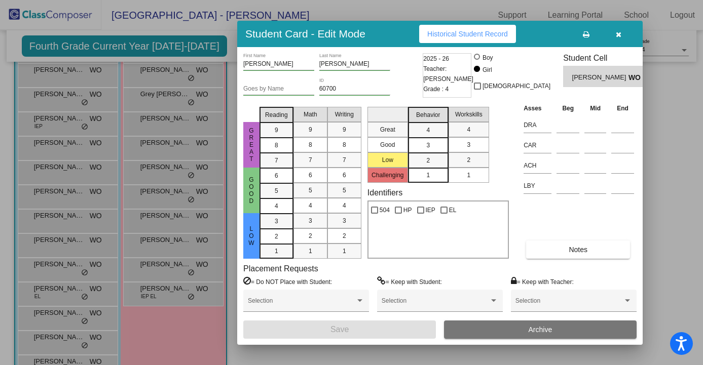
click at [229, 49] on div at bounding box center [351, 182] width 703 height 365
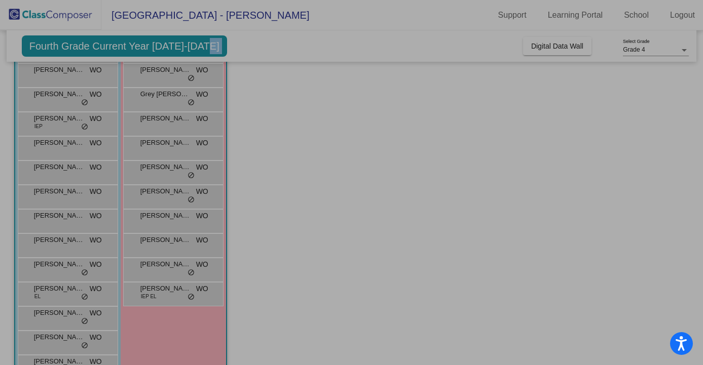
click at [229, 49] on div "Fourth Grade Current Year 2025-2026 Add, Move, or Retain Students Off On Incomi…" at bounding box center [352, 45] width 690 height 31
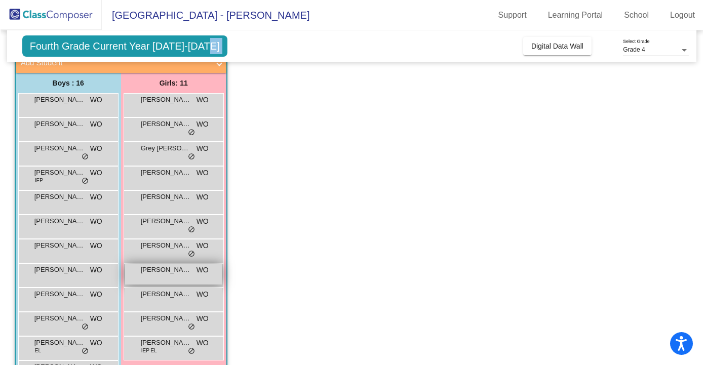
scroll to position [0, 0]
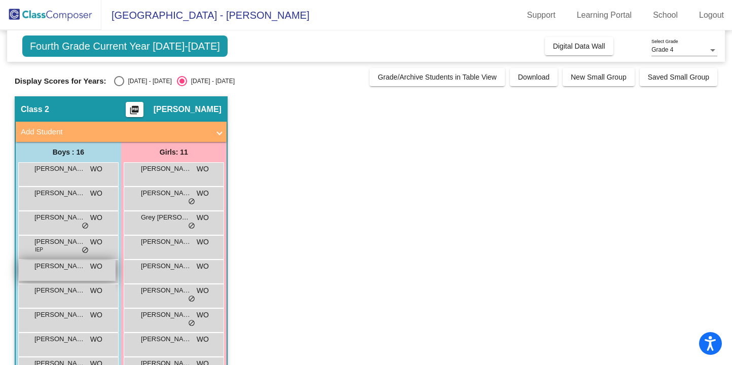
click at [63, 272] on div "Farnad Malikzade WO lock do_not_disturb_alt" at bounding box center [67, 270] width 97 height 21
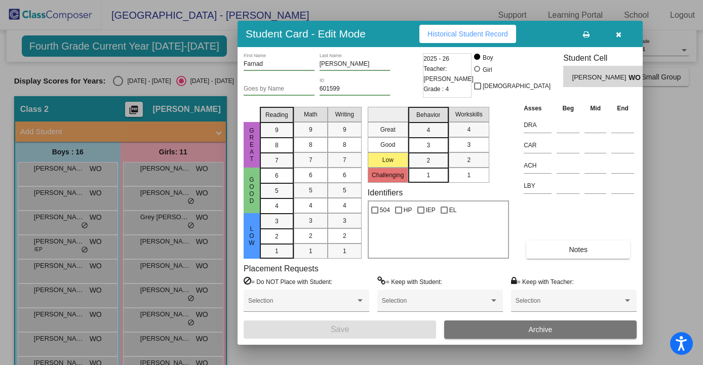
click at [617, 36] on icon "button" at bounding box center [619, 34] width 6 height 7
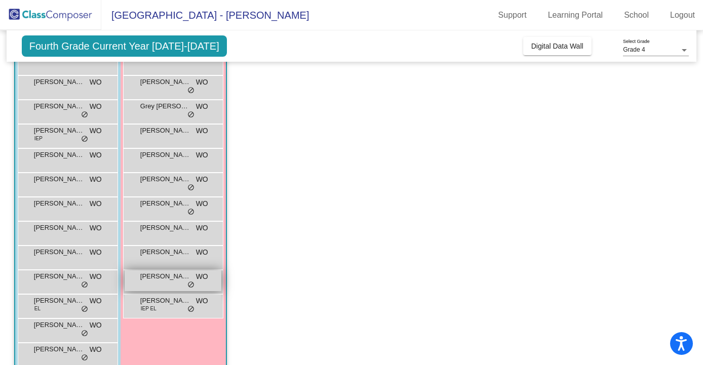
scroll to position [115, 0]
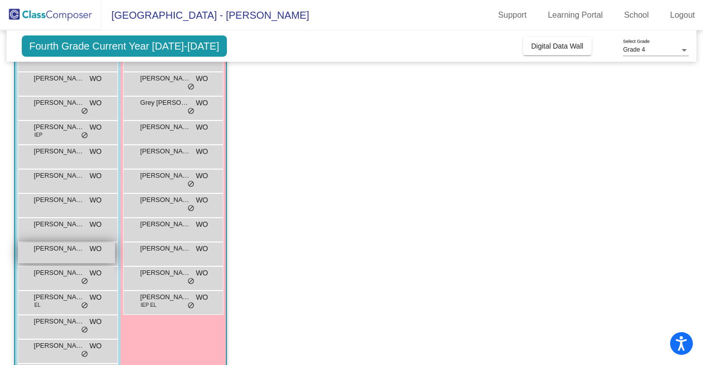
click at [72, 261] on div "Jeronimo Quesada WO lock do_not_disturb_alt" at bounding box center [66, 253] width 97 height 21
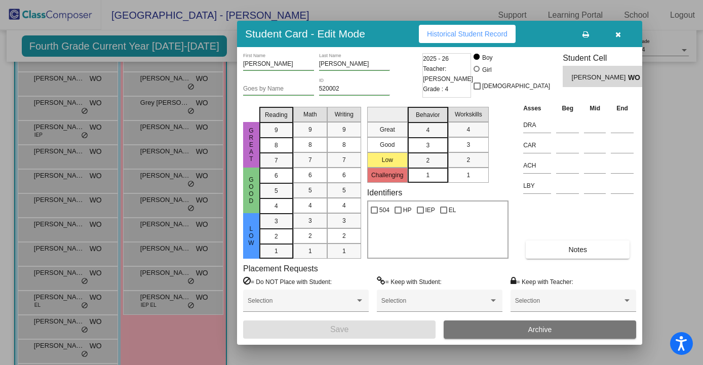
click at [618, 31] on icon "button" at bounding box center [619, 34] width 6 height 7
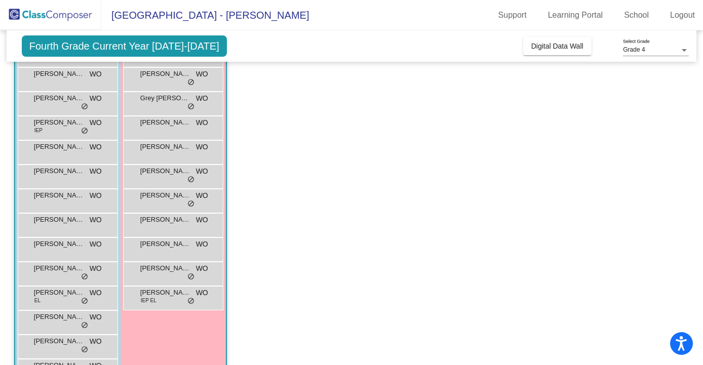
scroll to position [136, 0]
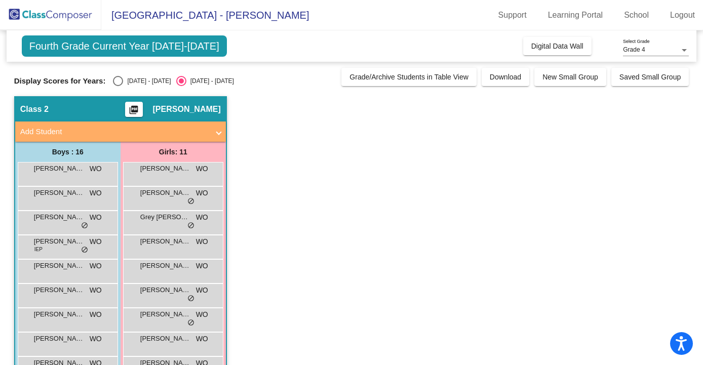
click at [118, 82] on div "Select an option" at bounding box center [118, 81] width 10 height 10
click at [118, 86] on input "2024 - 2025" at bounding box center [118, 86] width 1 height 1
radio input "true"
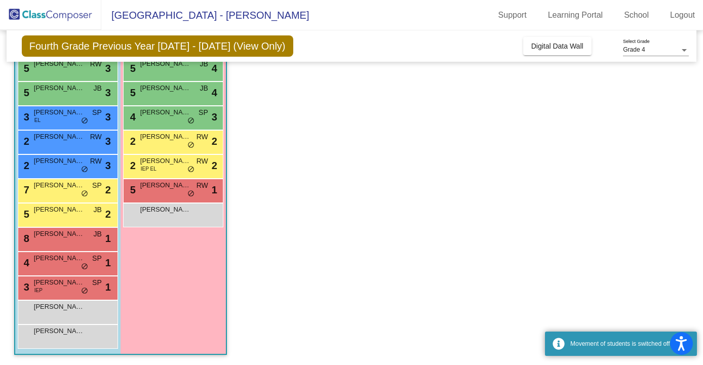
scroll to position [198, 0]
